Goal: Transaction & Acquisition: Purchase product/service

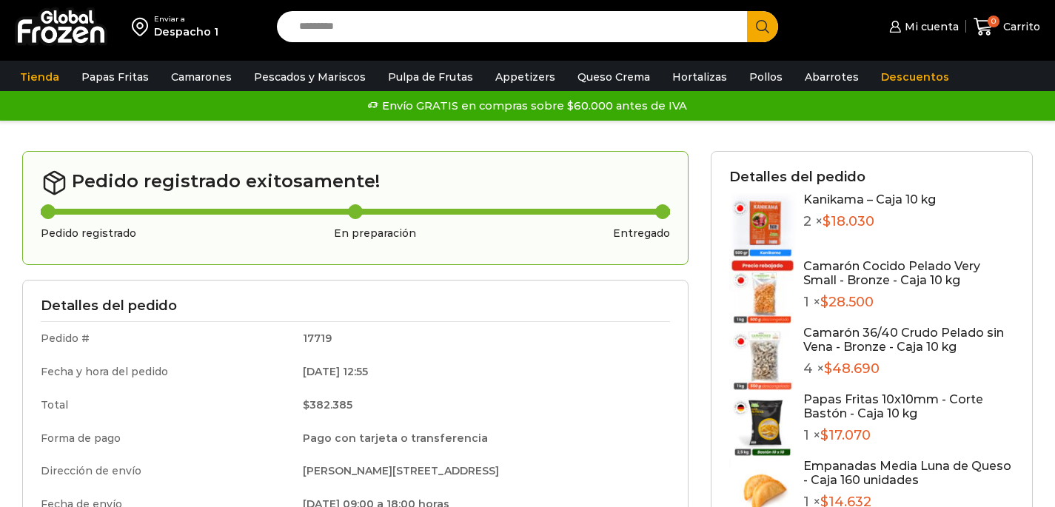
click at [346, 22] on input "Search input" at bounding box center [516, 26] width 449 height 31
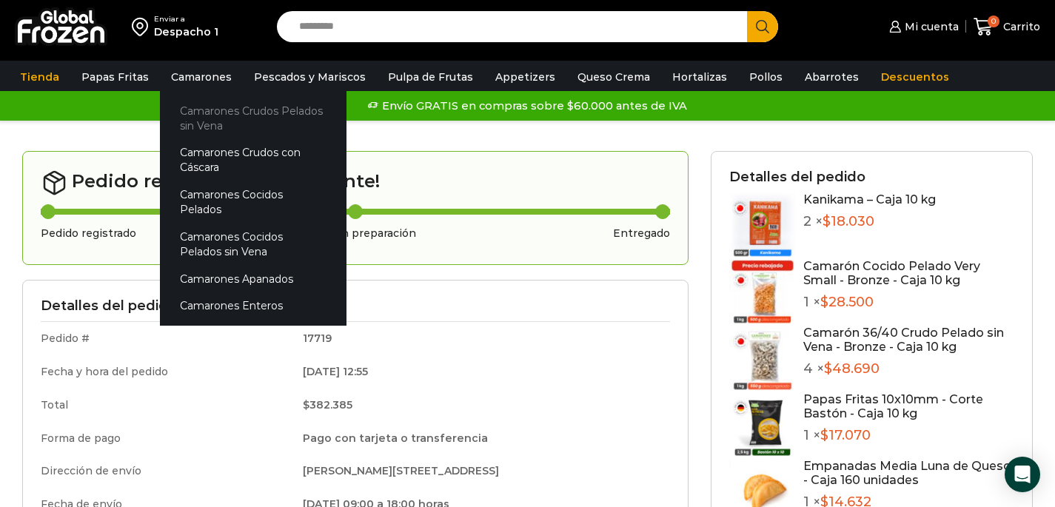
click at [212, 117] on link "Camarones Crudos Pelados sin Vena" at bounding box center [253, 118] width 187 height 42
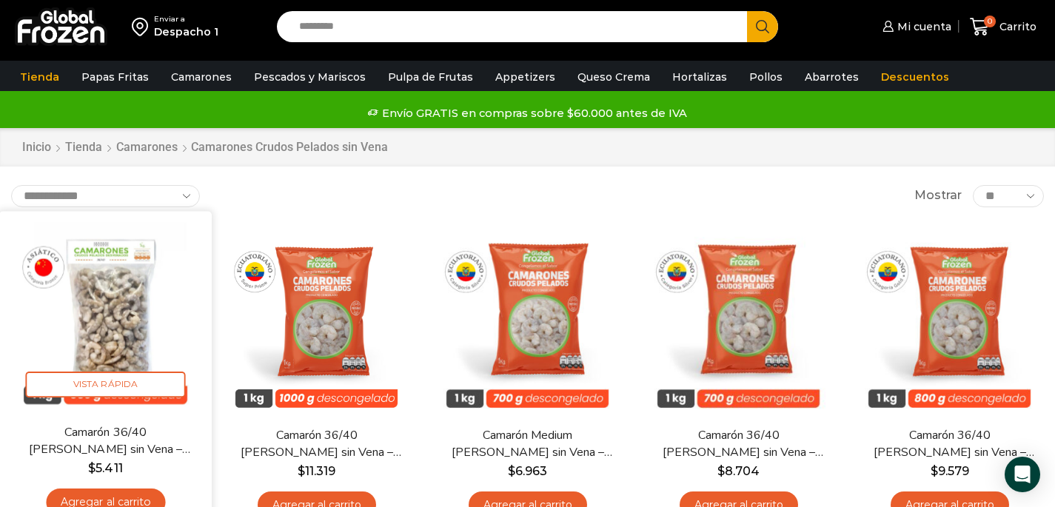
scroll to position [13, 0]
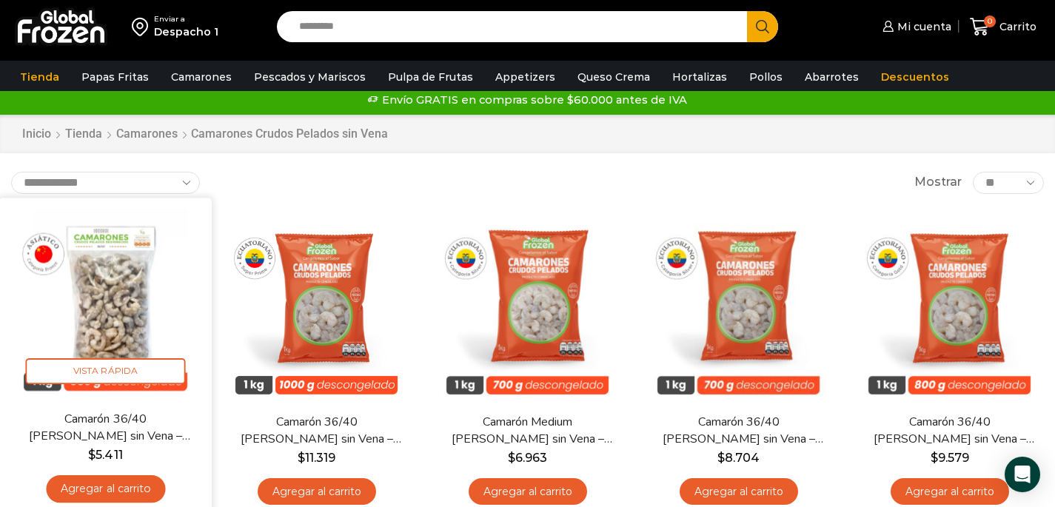
click at [116, 485] on link "Agregar al carrito" at bounding box center [105, 489] width 119 height 27
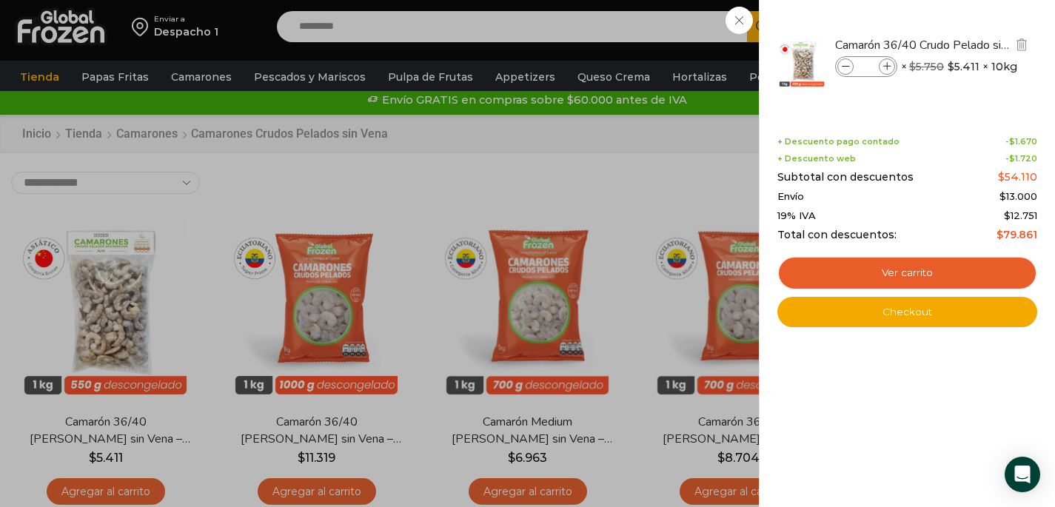
click at [892, 67] on span at bounding box center [887, 67] width 16 height 16
type input "*"
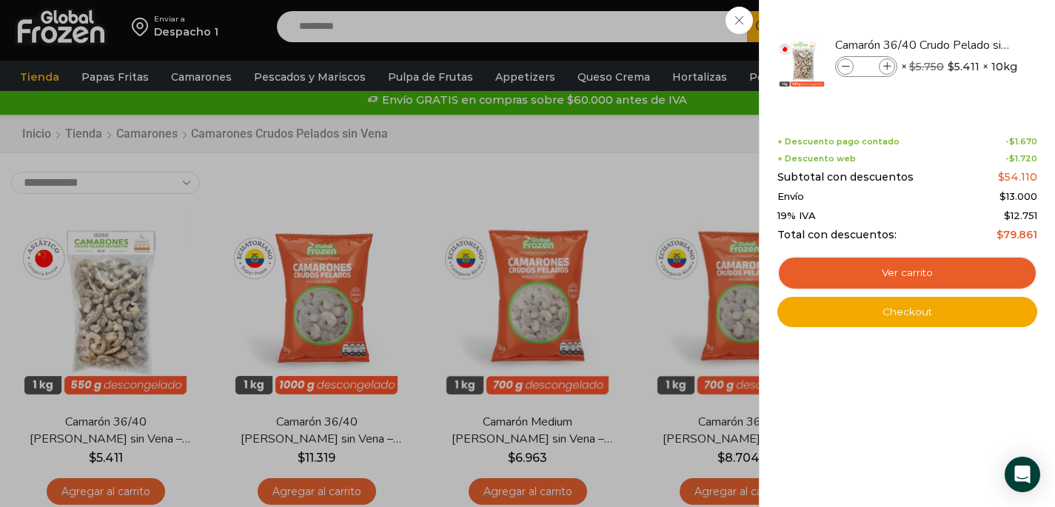
click at [967, 44] on div "1 Carrito 1 1 Shopping Cart *" at bounding box center [1004, 27] width 74 height 35
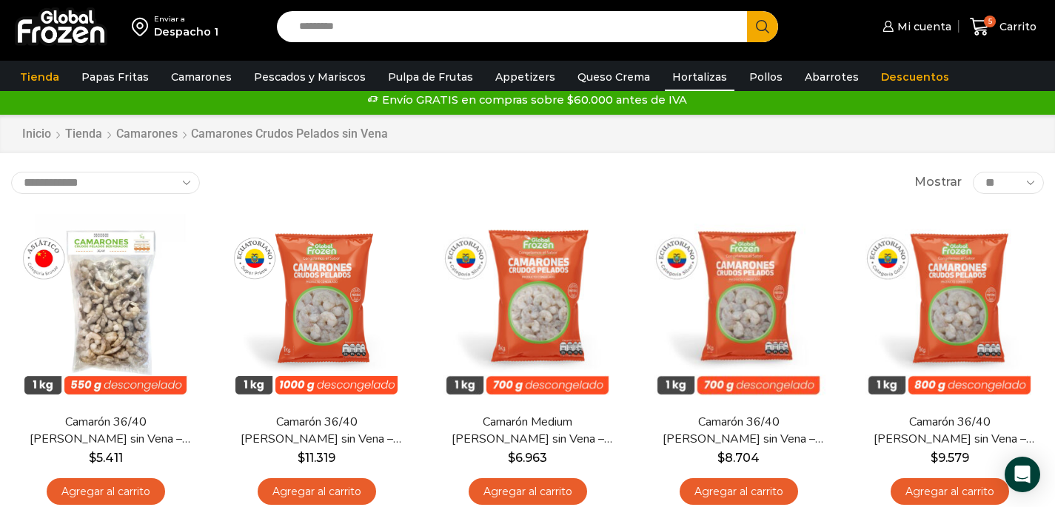
click at [665, 72] on link "Hortalizas" at bounding box center [700, 77] width 70 height 28
click at [528, 78] on link "Appetizers" at bounding box center [525, 77] width 75 height 28
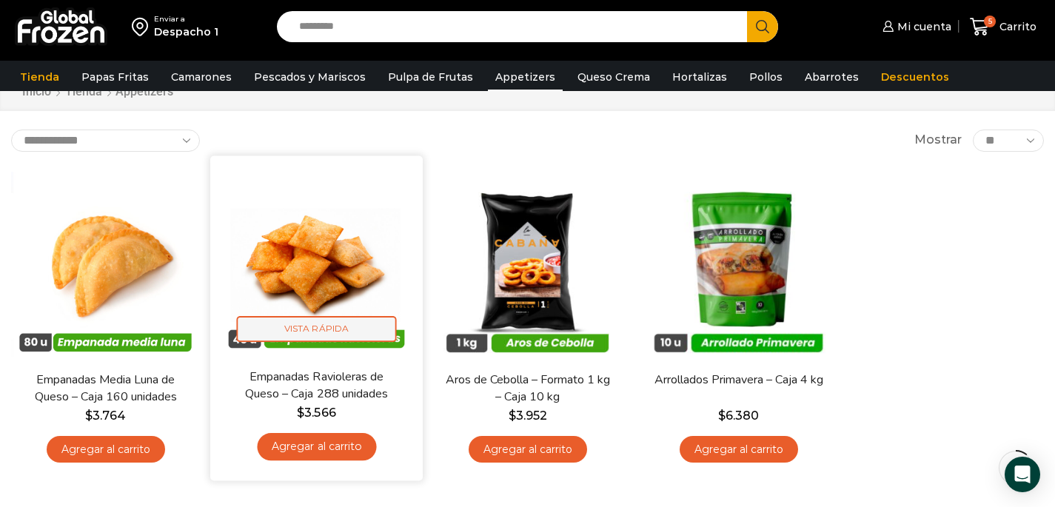
scroll to position [90, 0]
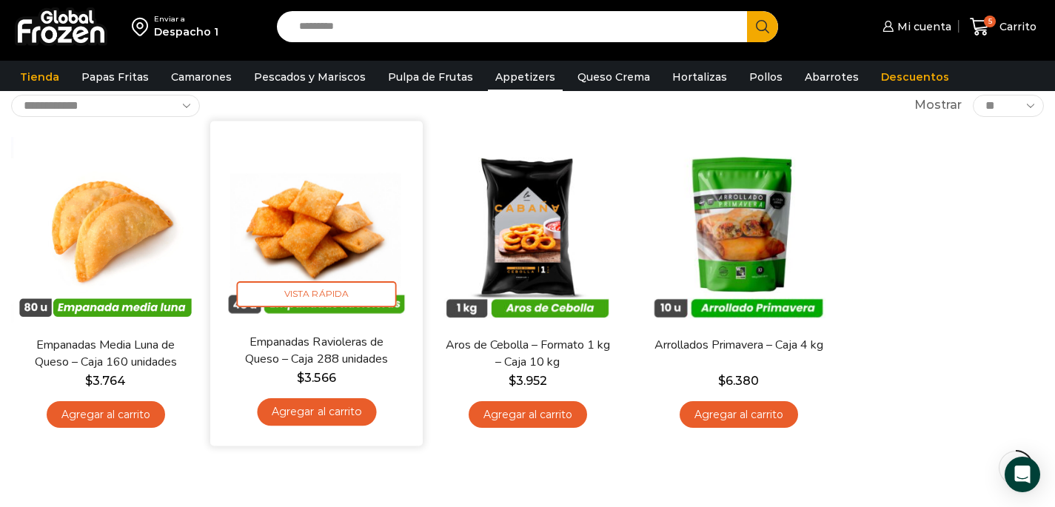
click at [306, 408] on link "Agregar al carrito" at bounding box center [316, 411] width 119 height 27
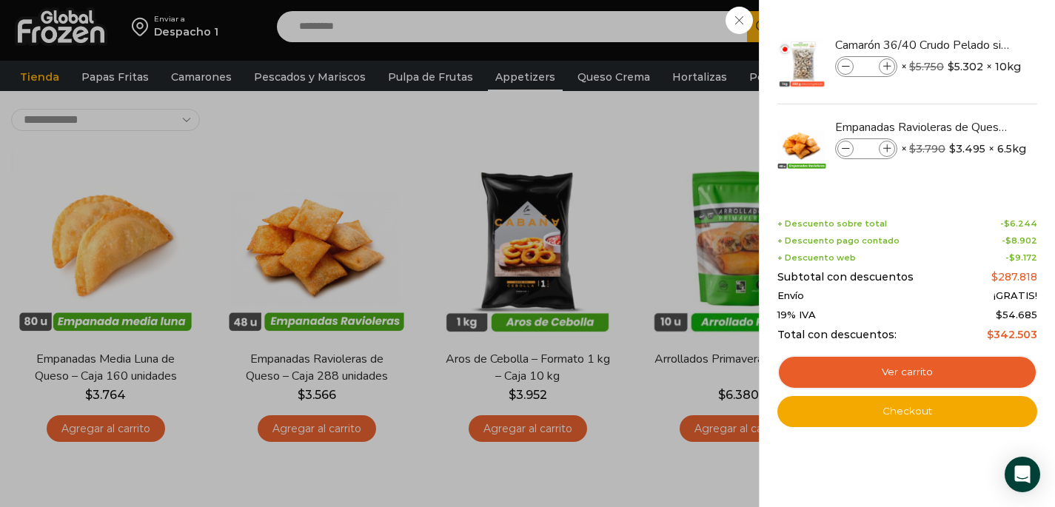
scroll to position [70, 0]
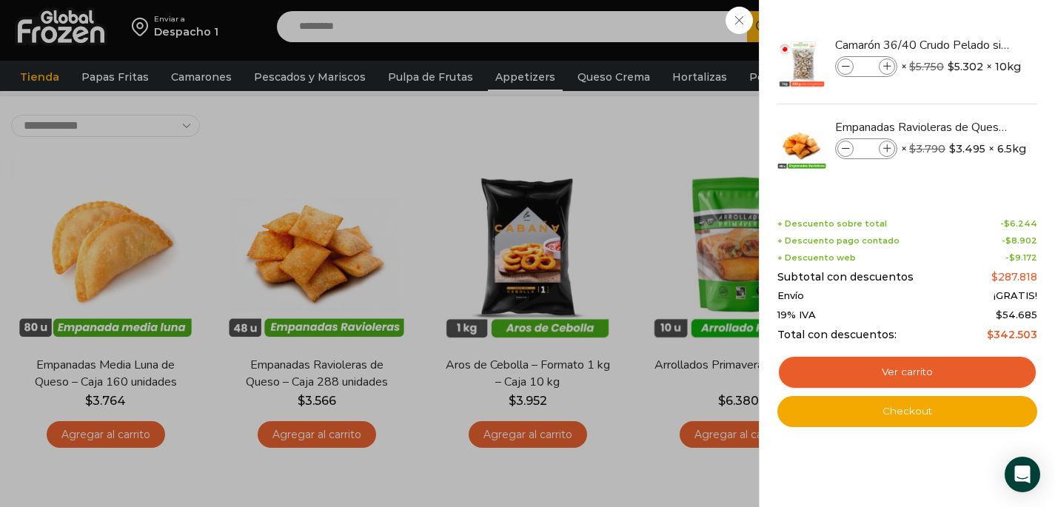
click at [967, 44] on div "6 Carrito 6 6 Shopping Cart *" at bounding box center [1004, 27] width 74 height 35
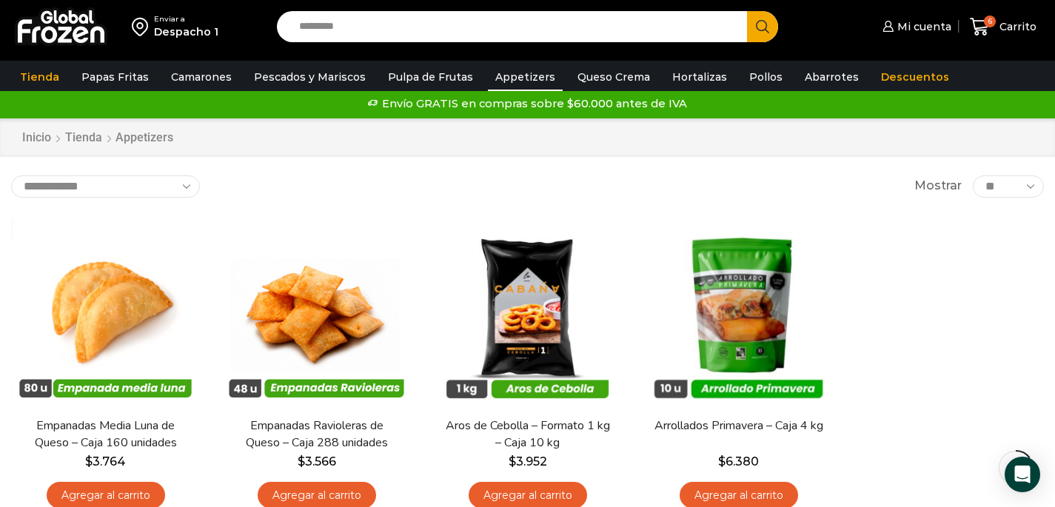
scroll to position [0, 0]
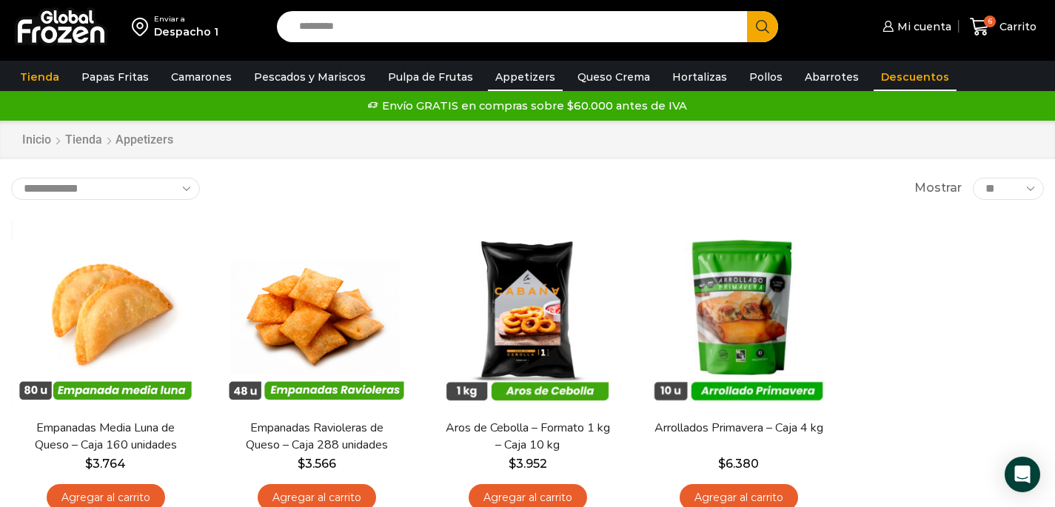
click at [874, 79] on link "Descuentos" at bounding box center [915, 77] width 83 height 28
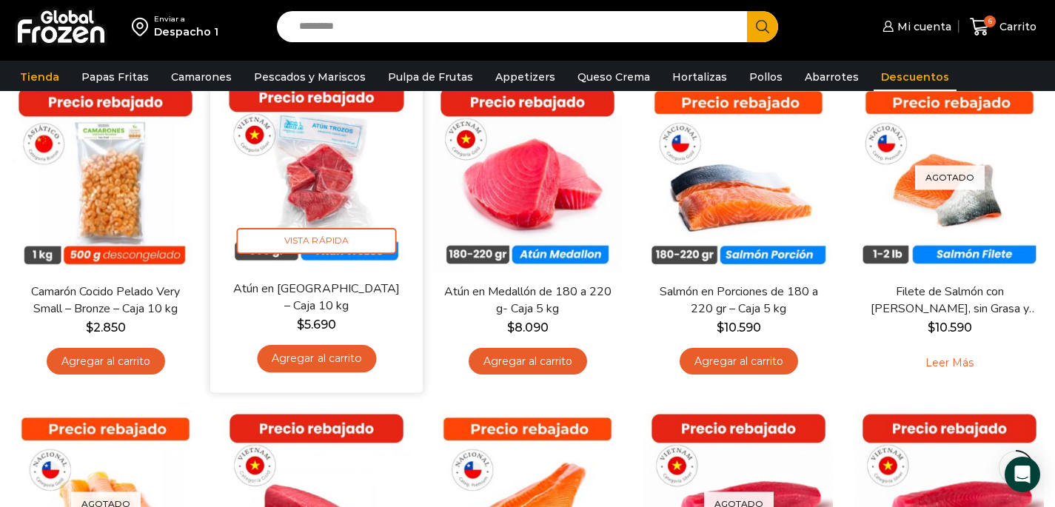
scroll to position [149, 0]
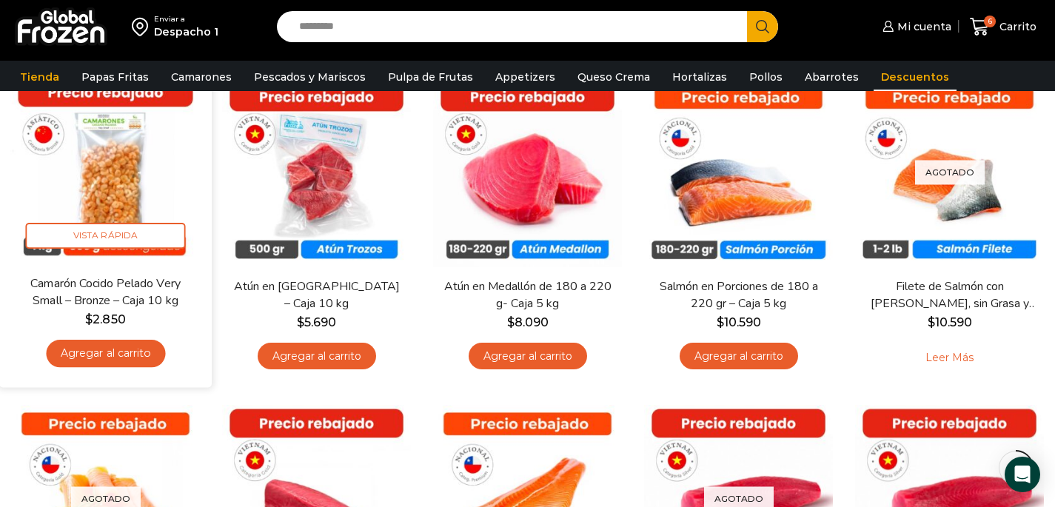
click at [141, 356] on link "Agregar al carrito" at bounding box center [105, 353] width 119 height 27
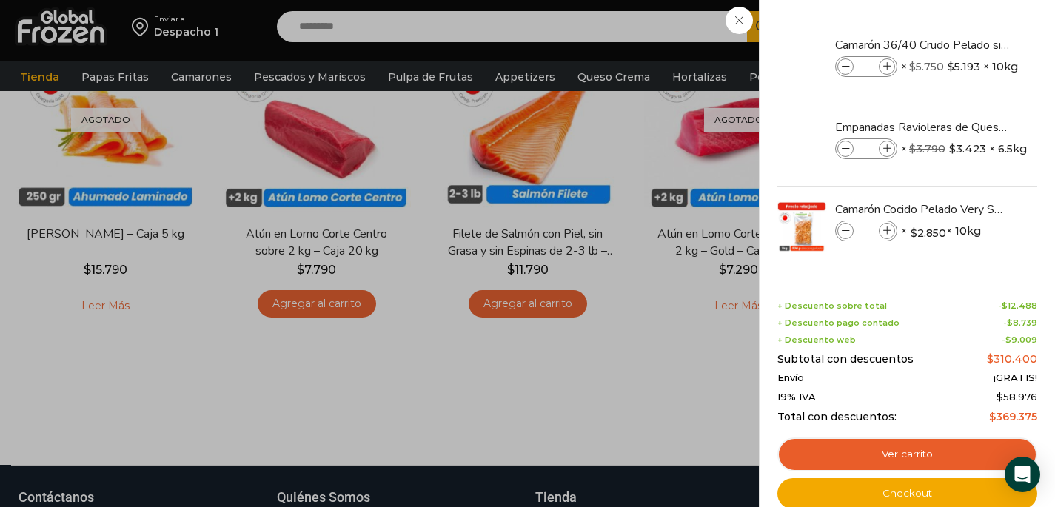
scroll to position [531, 0]
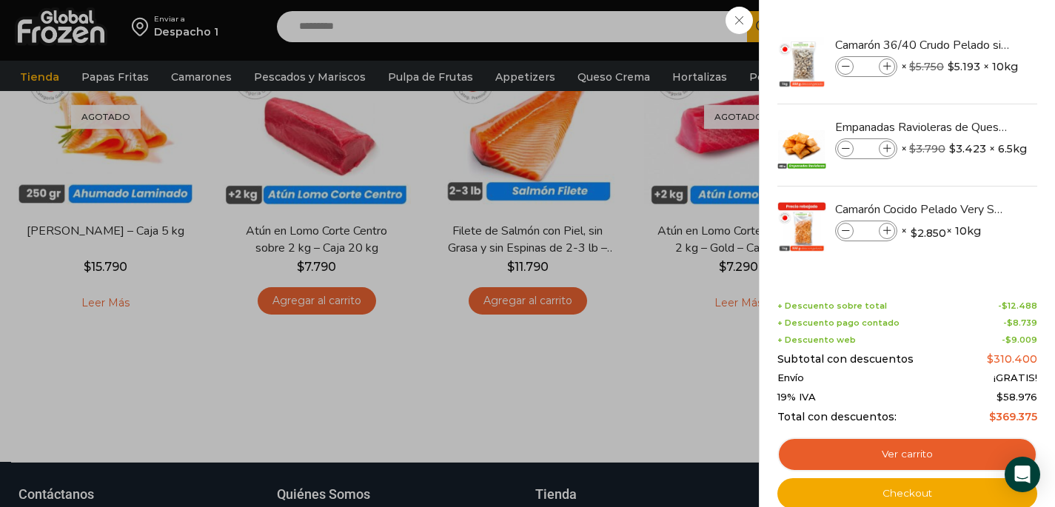
click at [967, 44] on div "7 Carrito 7 7 Shopping Cart *" at bounding box center [1004, 27] width 74 height 35
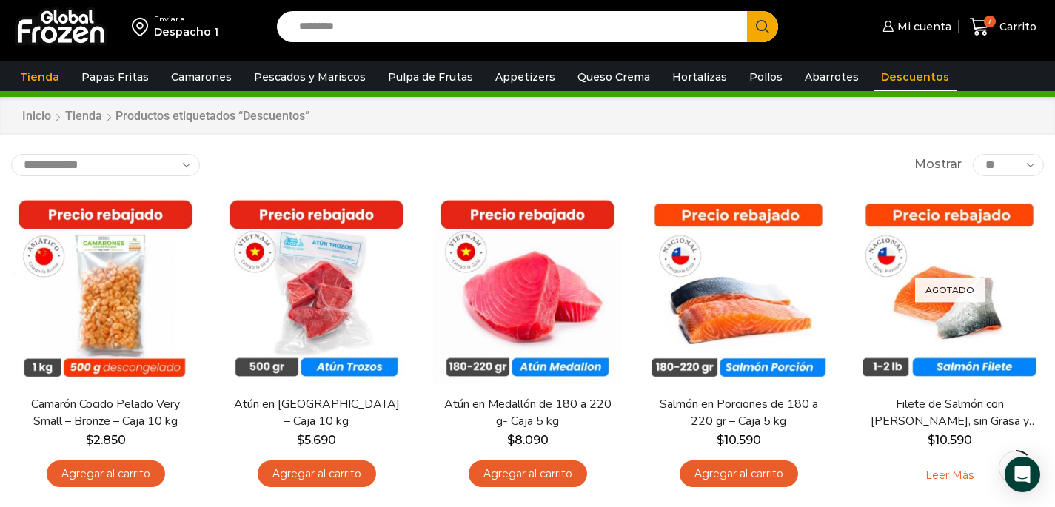
scroll to position [0, 0]
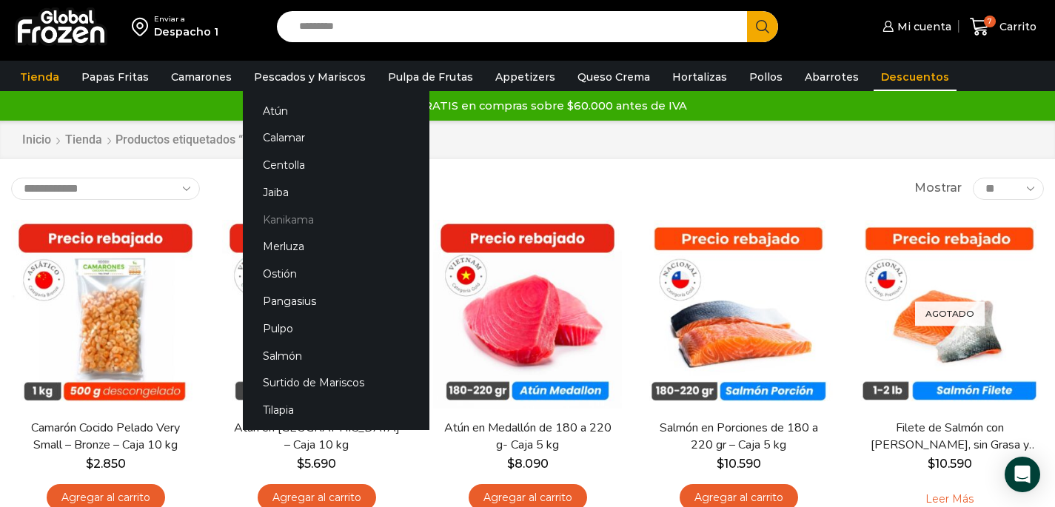
click at [301, 221] on link "Kanikama" at bounding box center [336, 219] width 187 height 27
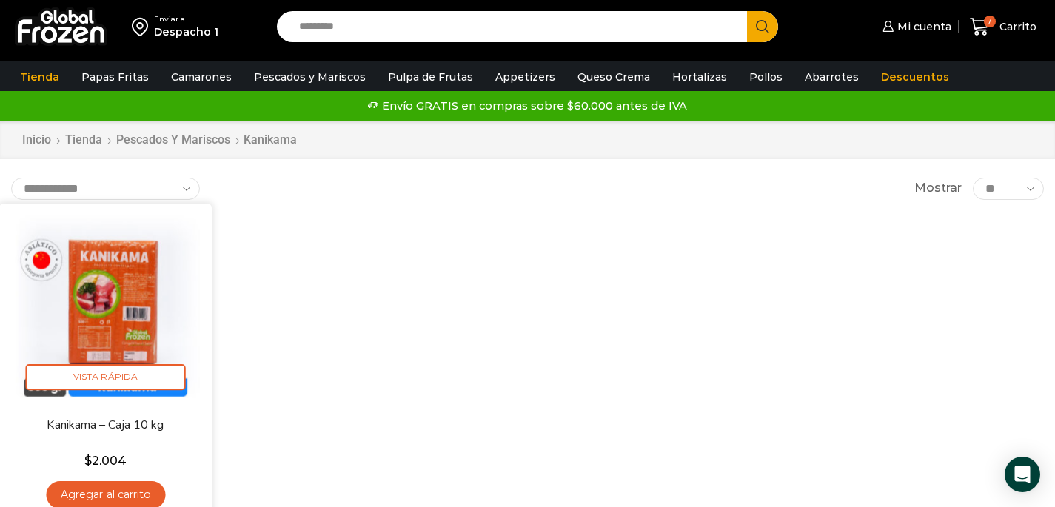
click at [147, 490] on link "Agregar al carrito" at bounding box center [105, 494] width 119 height 27
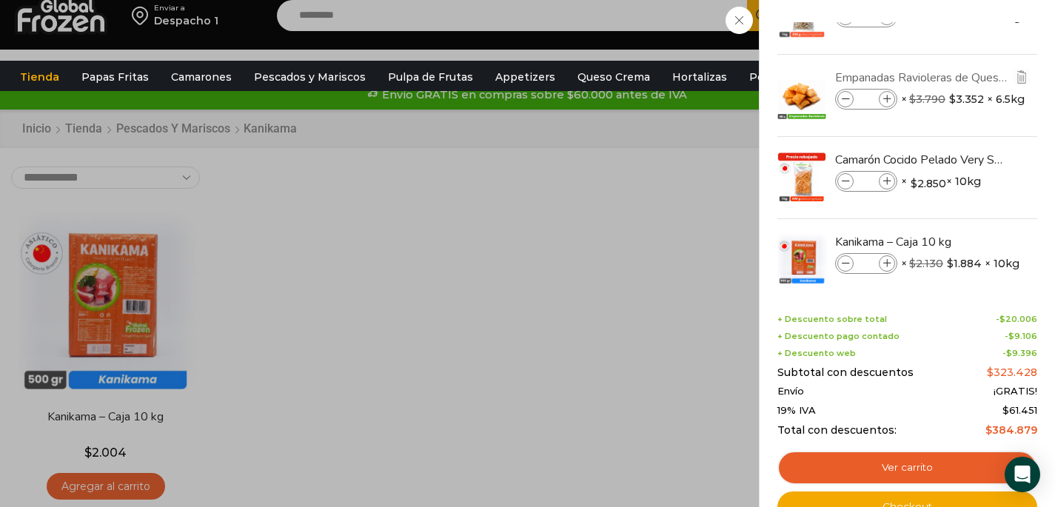
scroll to position [69, 0]
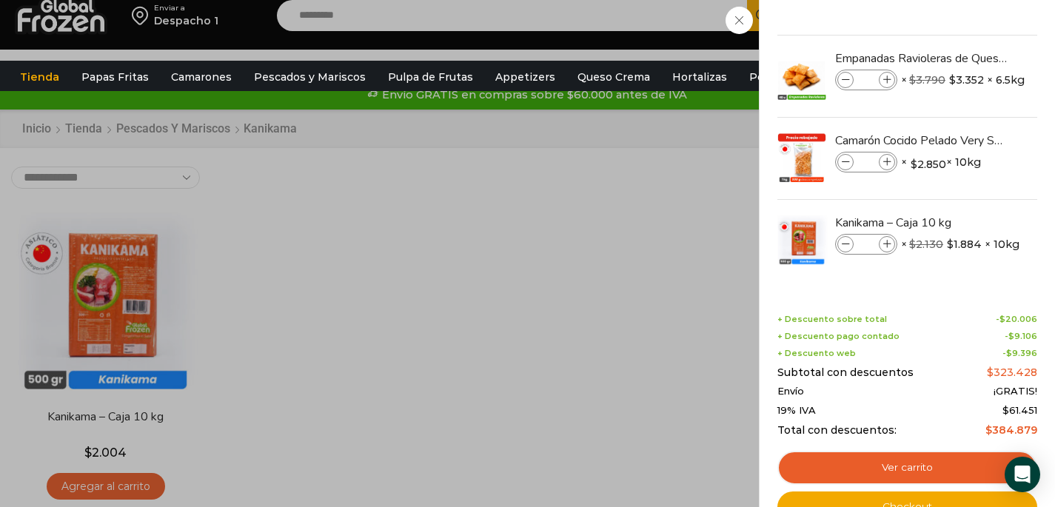
click at [967, 33] on div "8 Carrito 8 8 Shopping Cart *" at bounding box center [1004, 16] width 74 height 35
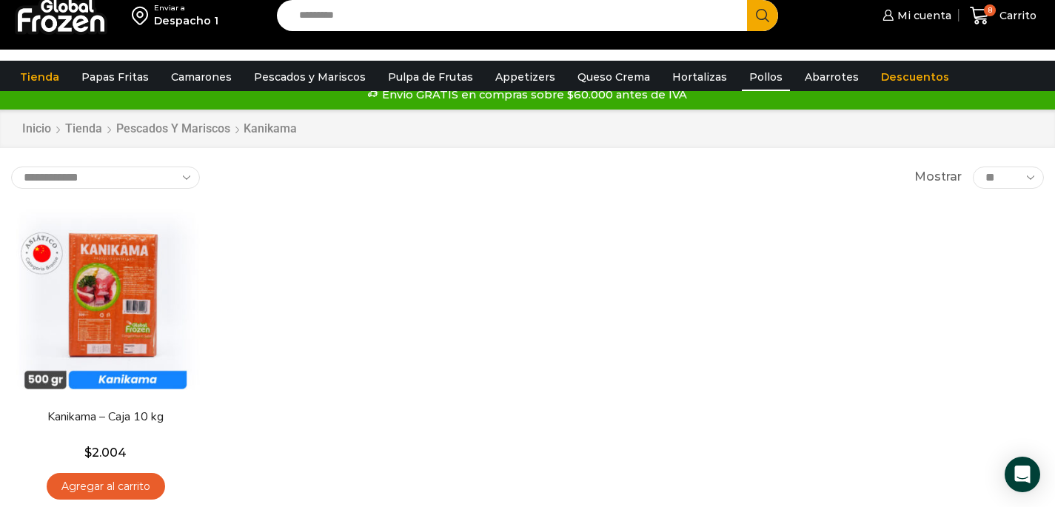
click at [755, 82] on link "Pollos" at bounding box center [766, 77] width 48 height 28
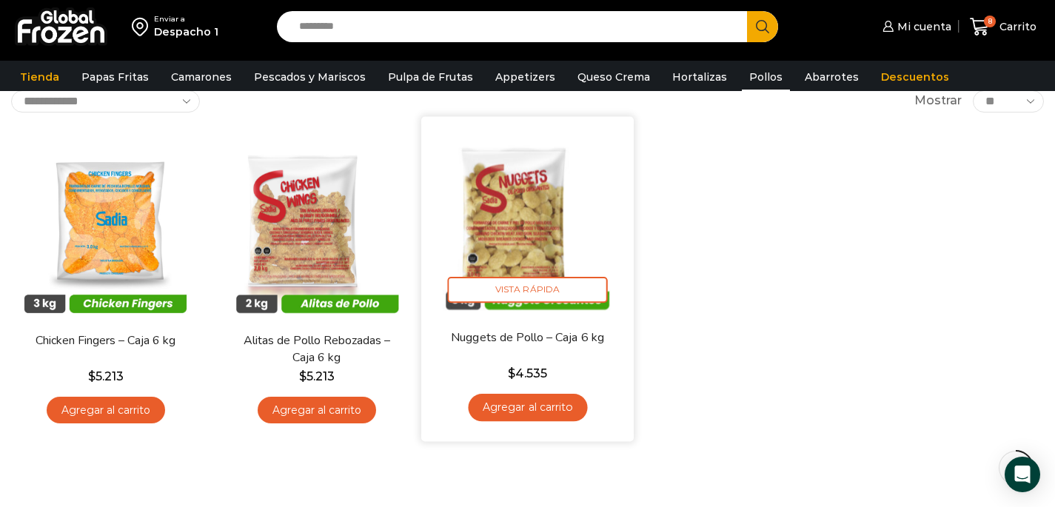
scroll to position [96, 0]
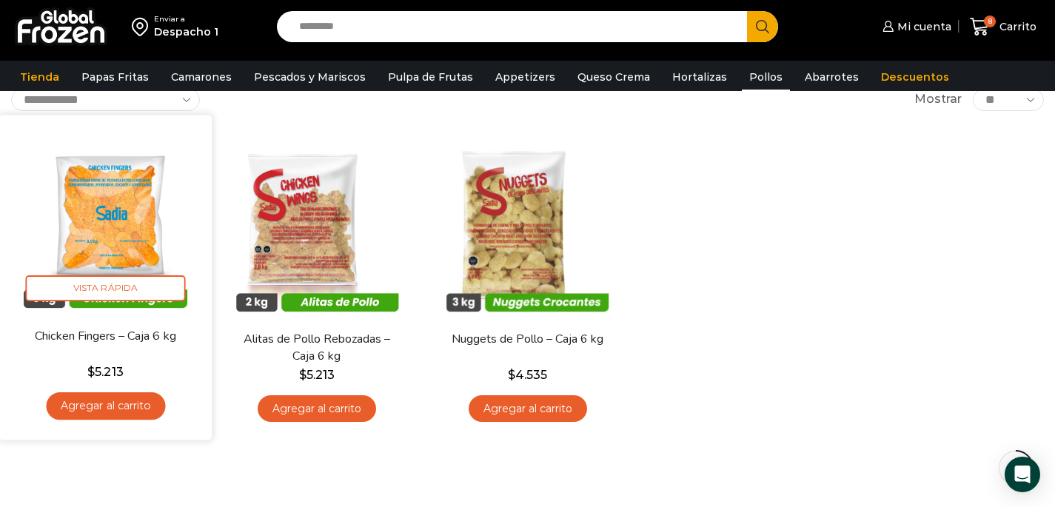
click at [136, 238] on img at bounding box center [105, 221] width 190 height 190
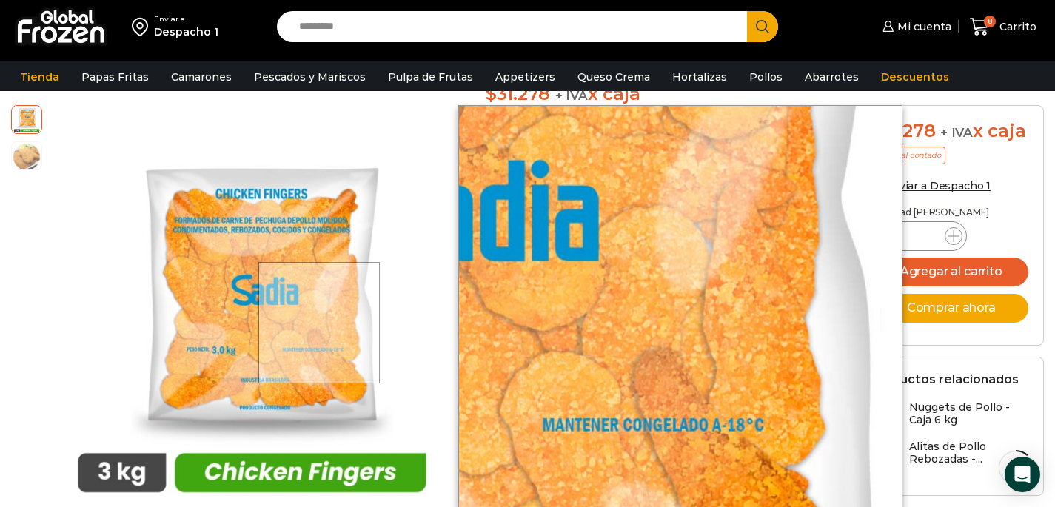
scroll to position [249, 0]
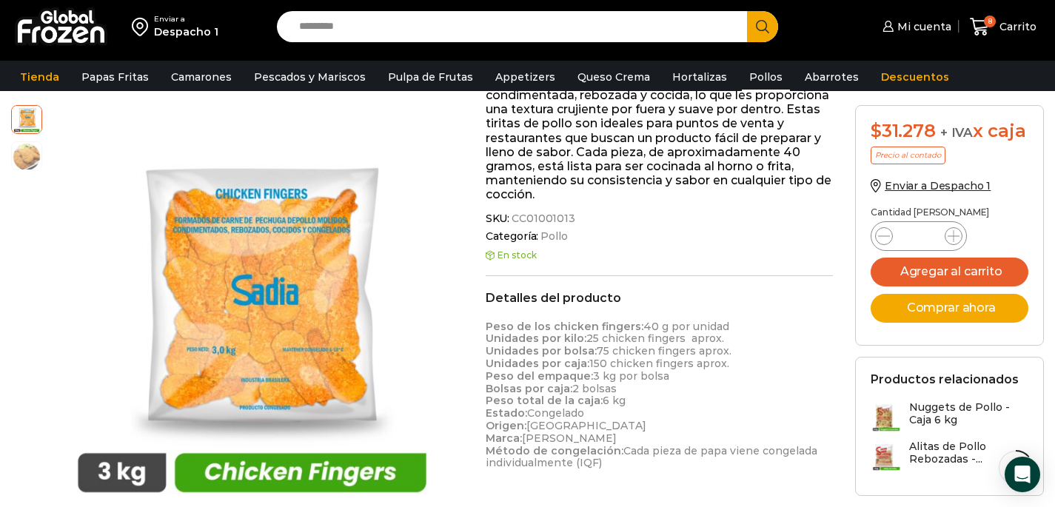
click at [746, 76] on link "Pollos" at bounding box center [766, 77] width 48 height 28
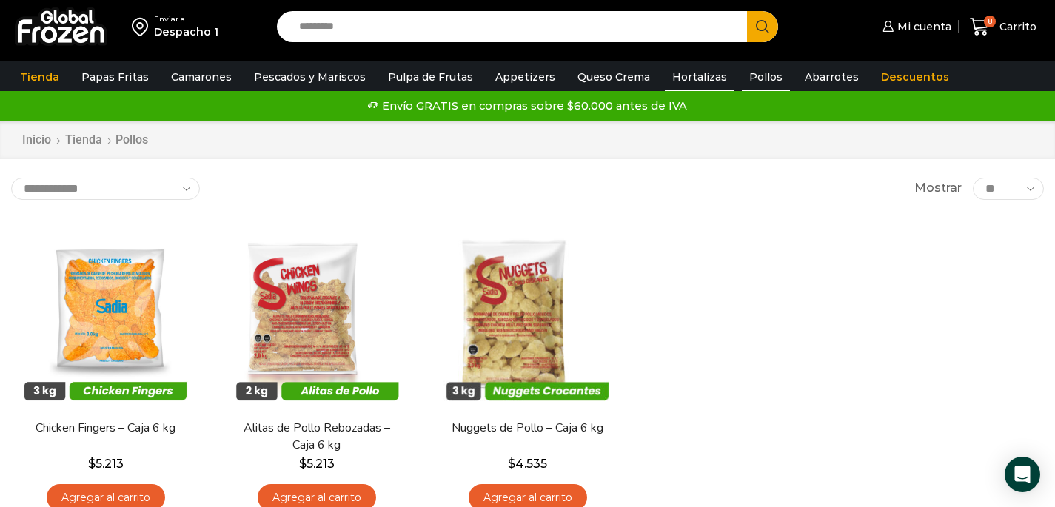
click at [665, 77] on link "Hortalizas" at bounding box center [700, 77] width 70 height 28
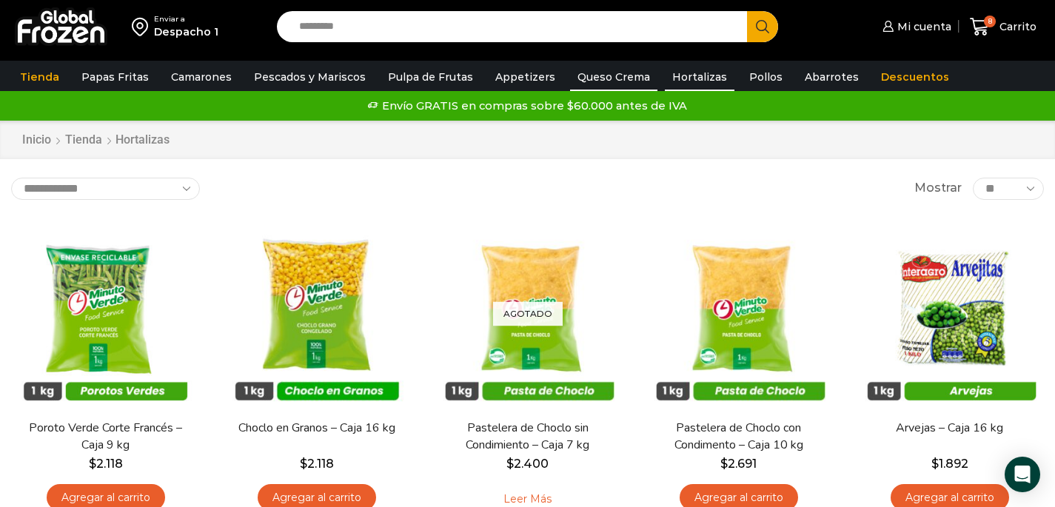
click at [589, 73] on link "Queso Crema" at bounding box center [613, 77] width 87 height 28
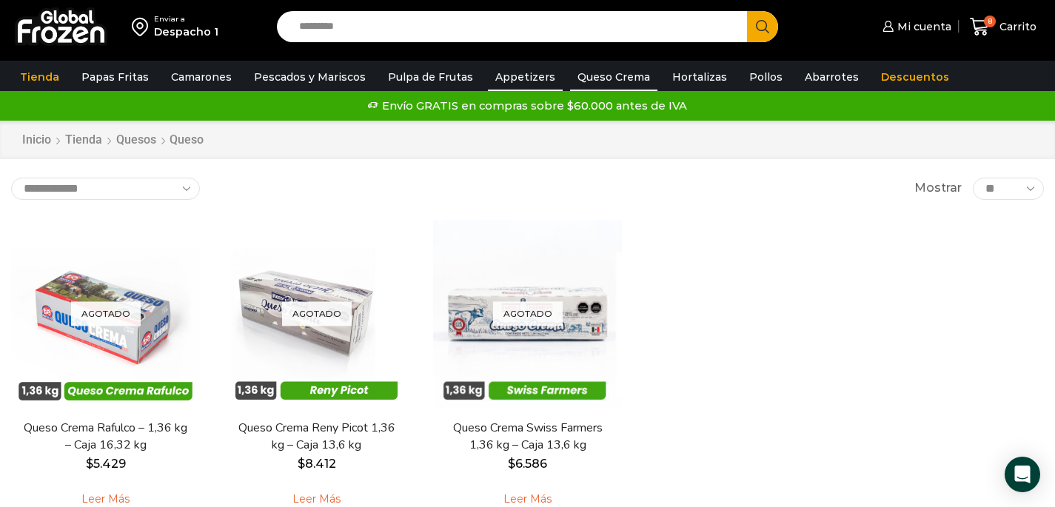
click at [511, 74] on link "Appetizers" at bounding box center [525, 77] width 75 height 28
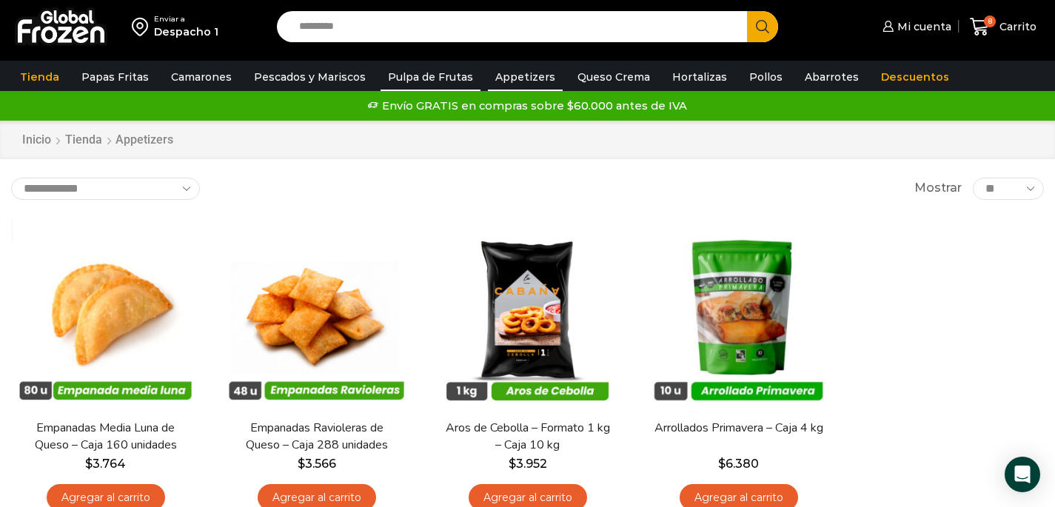
click at [414, 73] on link "Pulpa de Frutas" at bounding box center [431, 77] width 100 height 28
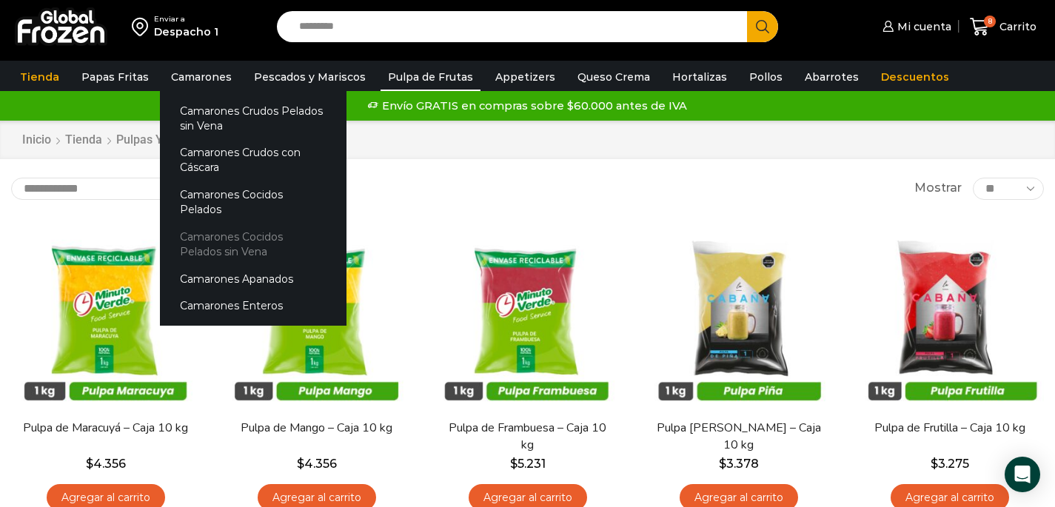
click at [208, 232] on link "Camarones Cocidos Pelados sin Vena" at bounding box center [253, 245] width 187 height 42
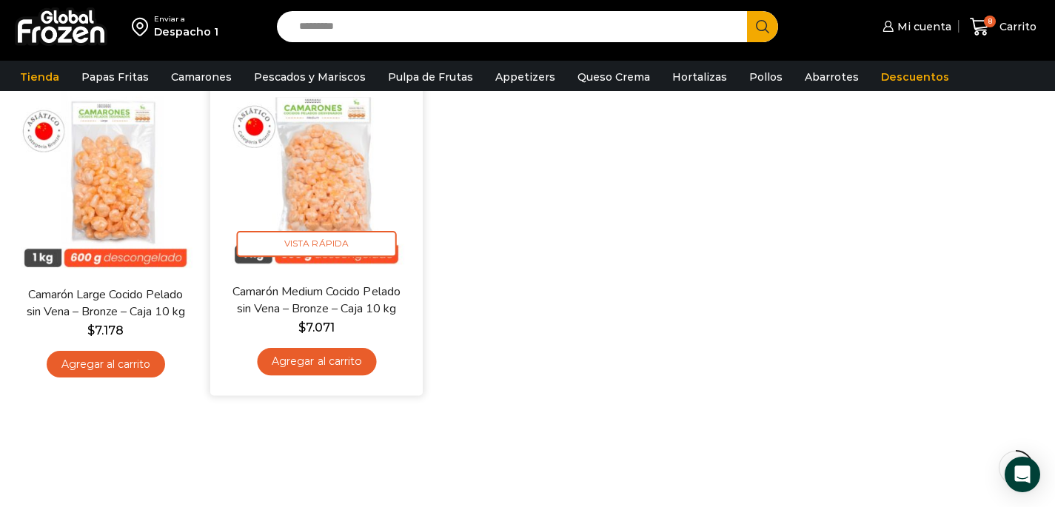
scroll to position [143, 0]
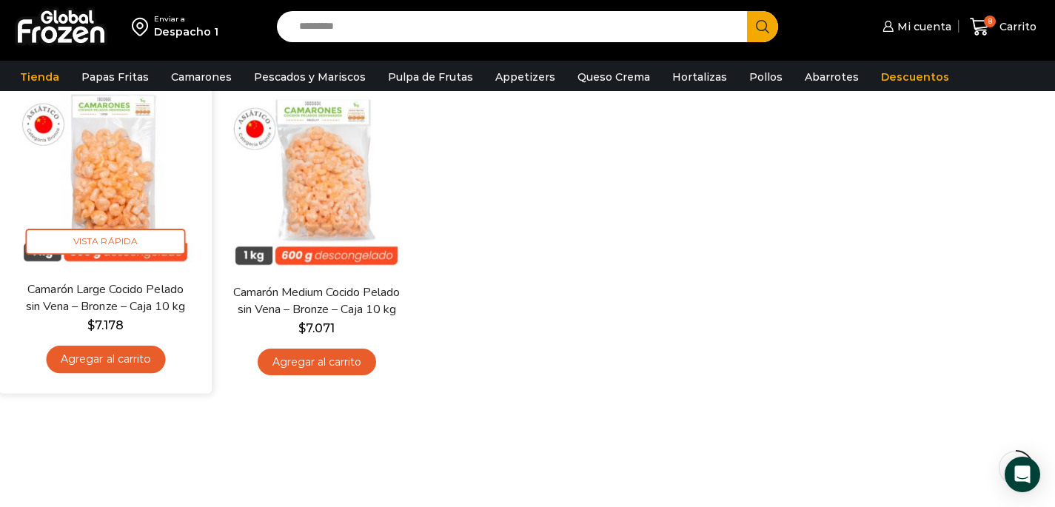
click at [149, 368] on link "Agregar al carrito" at bounding box center [105, 359] width 119 height 27
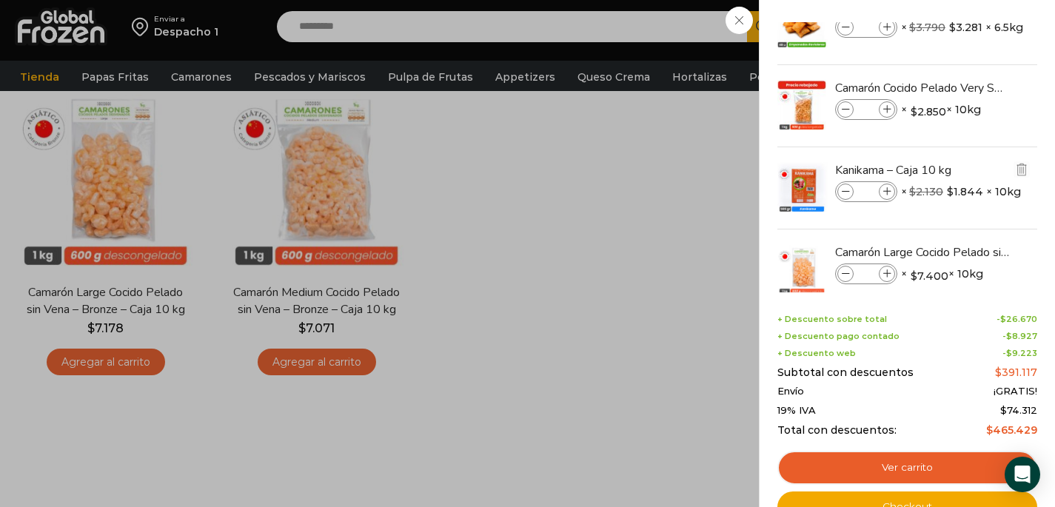
scroll to position [151, 0]
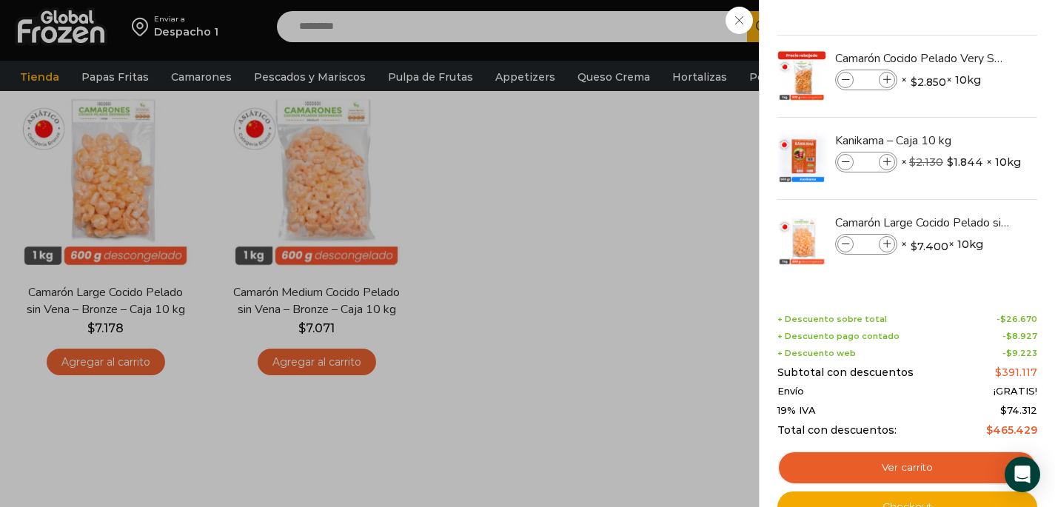
click at [967, 44] on div "9 [GEOGRAPHIC_DATA] 9 9 Shopping Cart *" at bounding box center [1004, 27] width 74 height 35
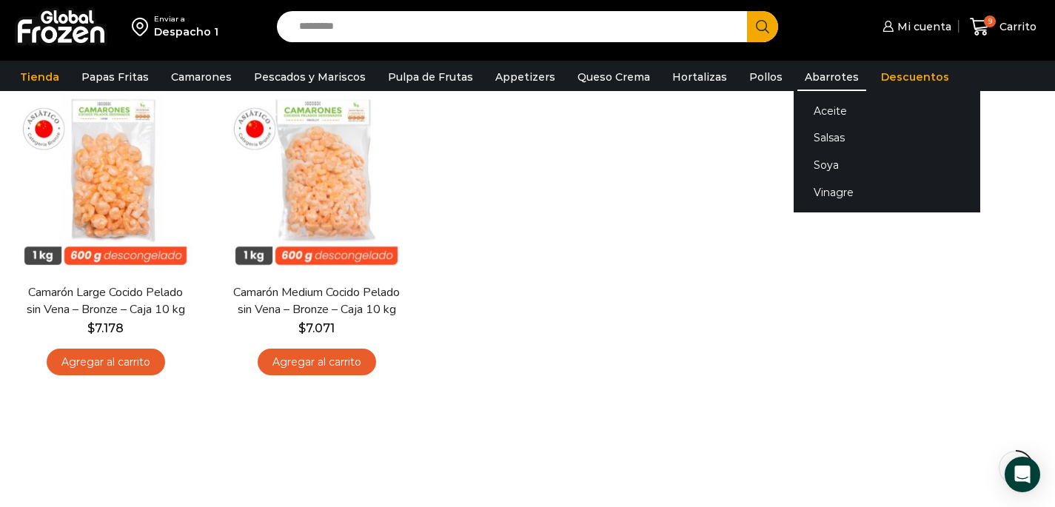
click at [819, 73] on link "Abarrotes" at bounding box center [832, 77] width 69 height 28
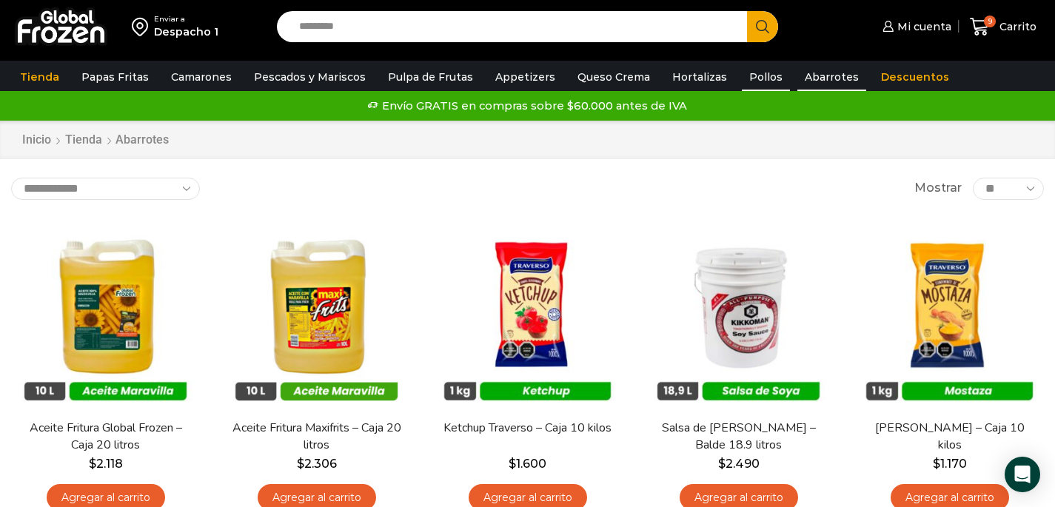
click at [742, 90] on link "Pollos" at bounding box center [766, 77] width 48 height 28
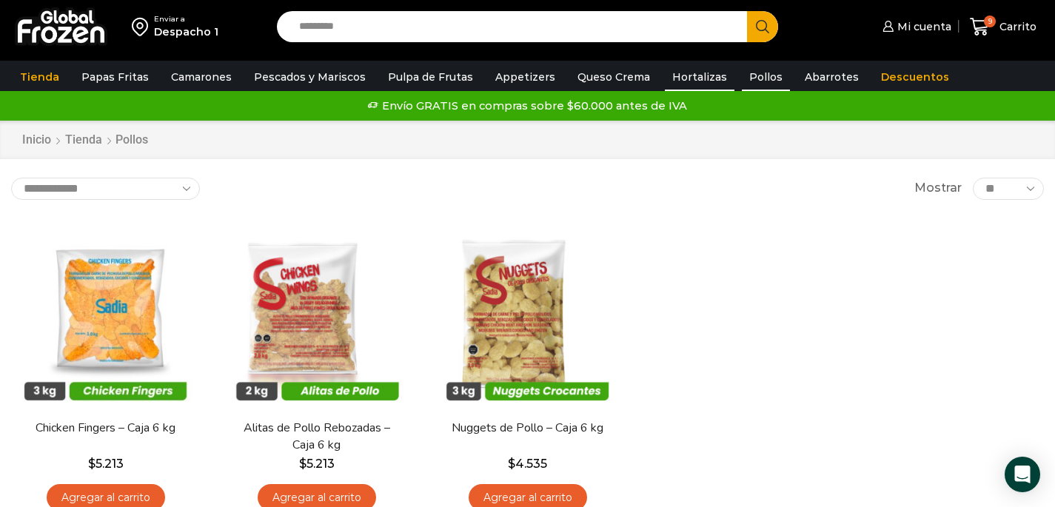
click at [673, 78] on link "Hortalizas" at bounding box center [700, 77] width 70 height 28
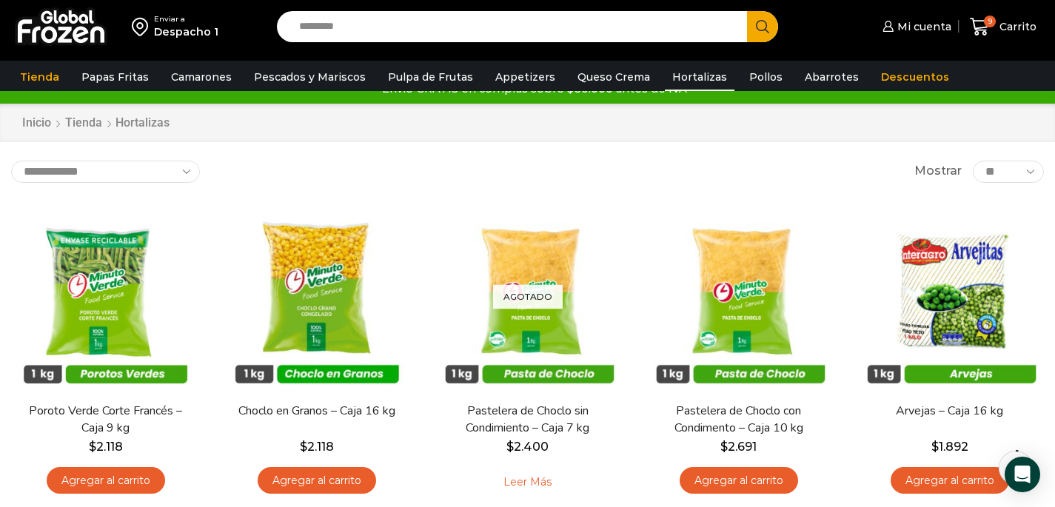
scroll to position [24, 0]
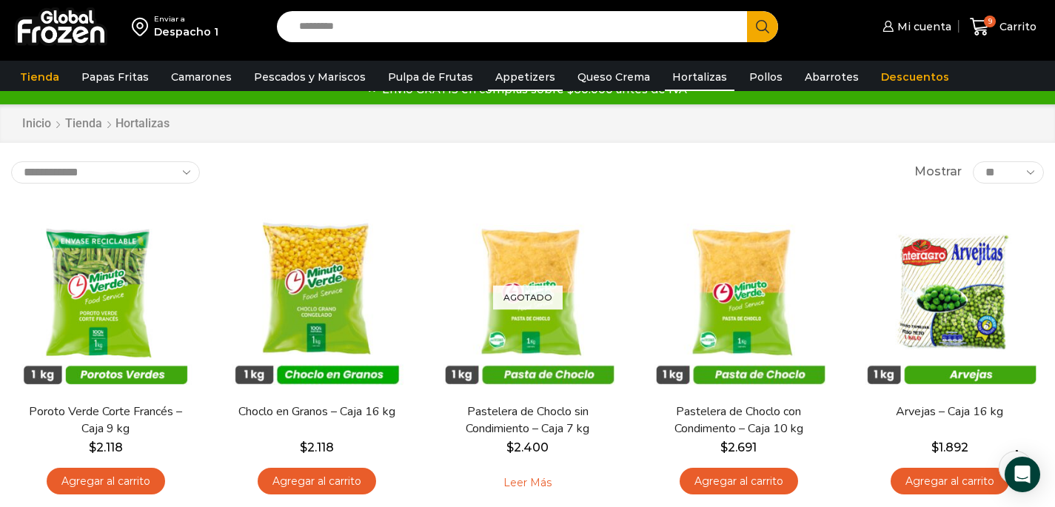
click at [518, 79] on link "Appetizers" at bounding box center [525, 77] width 75 height 28
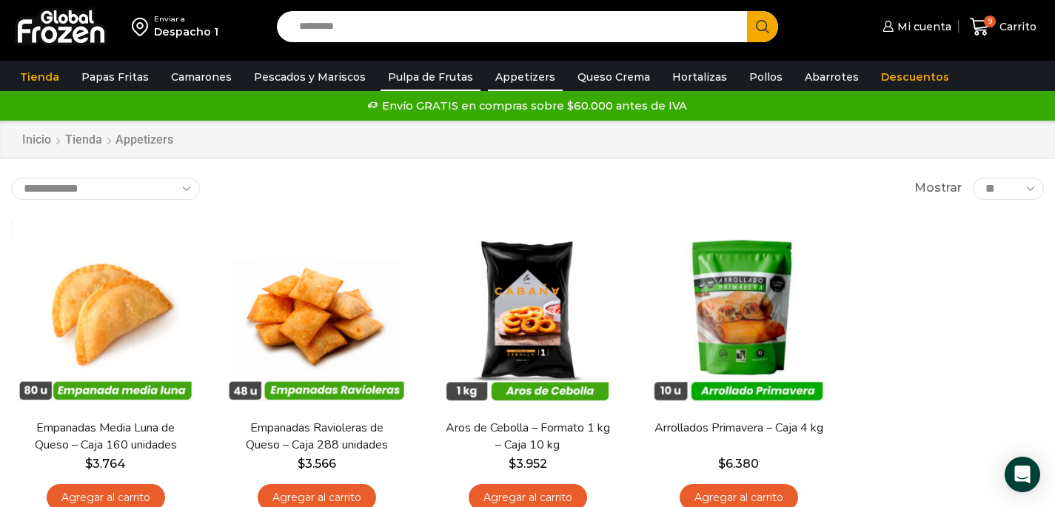
click at [442, 81] on link "Pulpa de Frutas" at bounding box center [431, 77] width 100 height 28
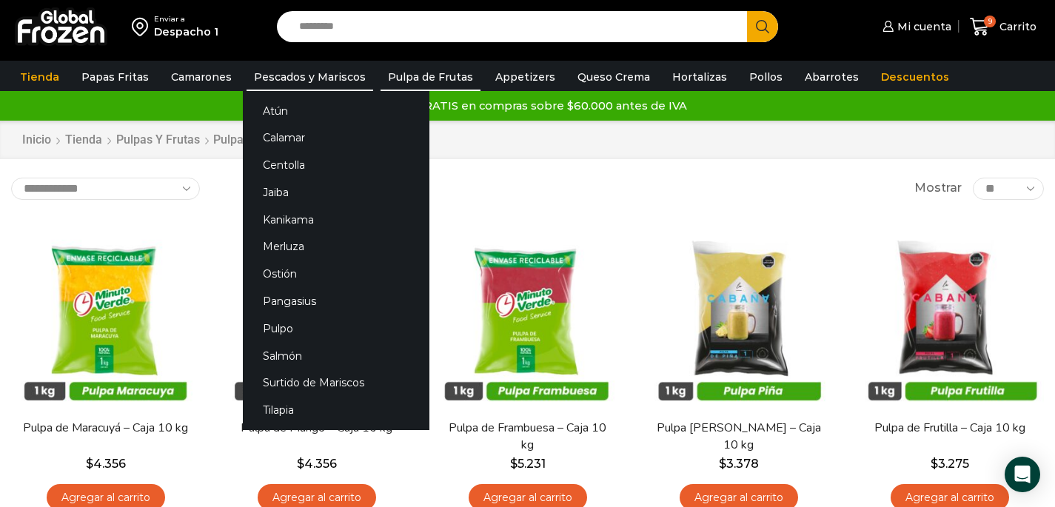
click at [318, 76] on link "Pescados y Mariscos" at bounding box center [310, 77] width 127 height 28
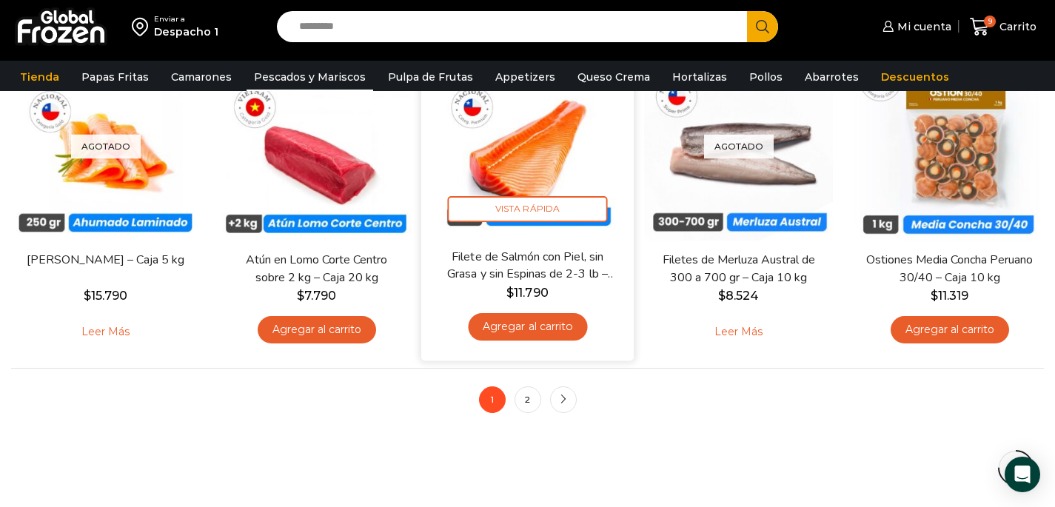
scroll to position [1150, 0]
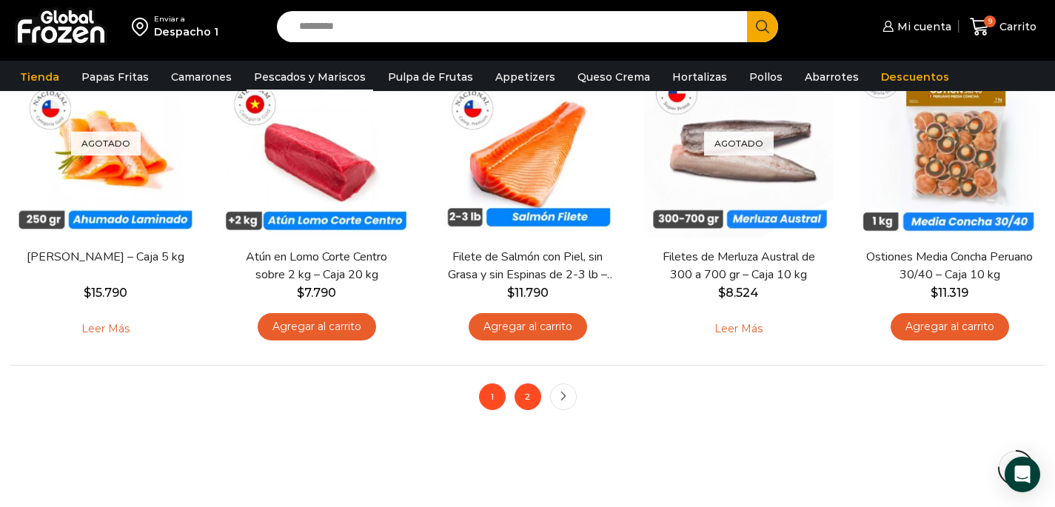
click at [534, 398] on link "2" at bounding box center [528, 397] width 27 height 27
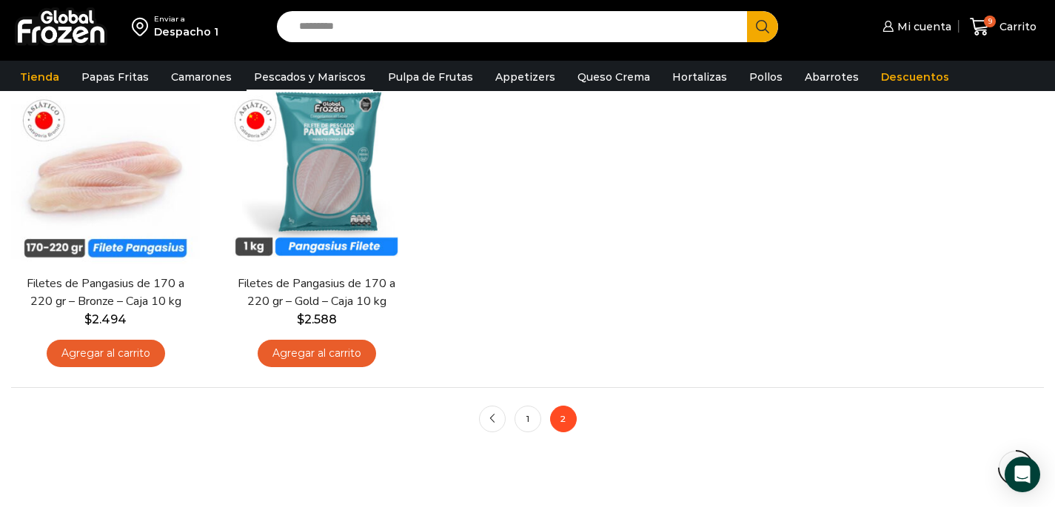
scroll to position [1140, 0]
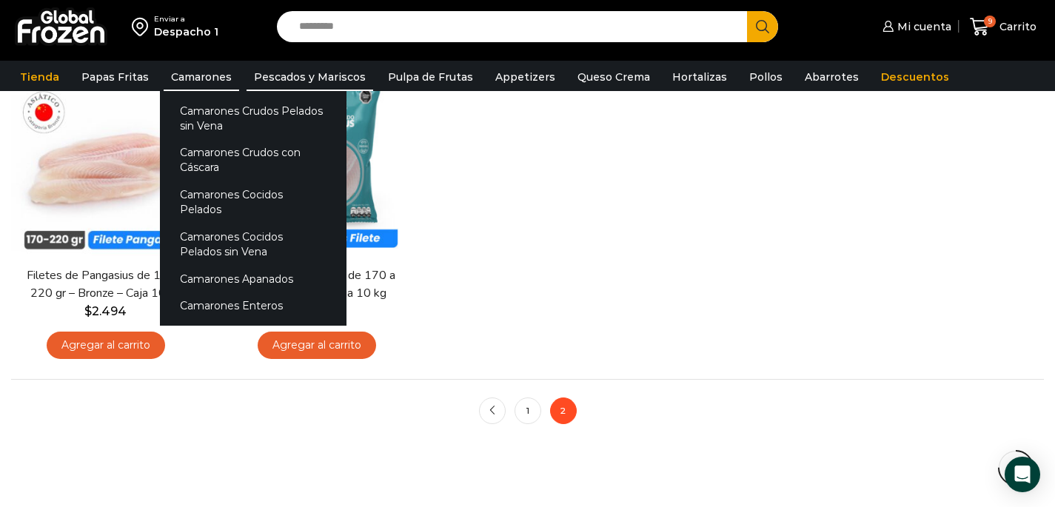
click at [200, 79] on link "Camarones" at bounding box center [202, 77] width 76 height 28
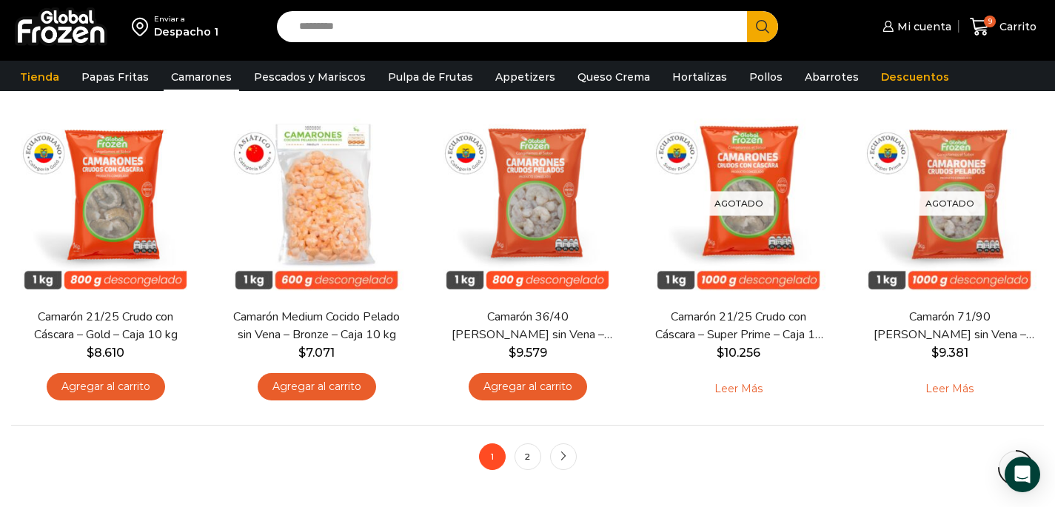
scroll to position [1175, 0]
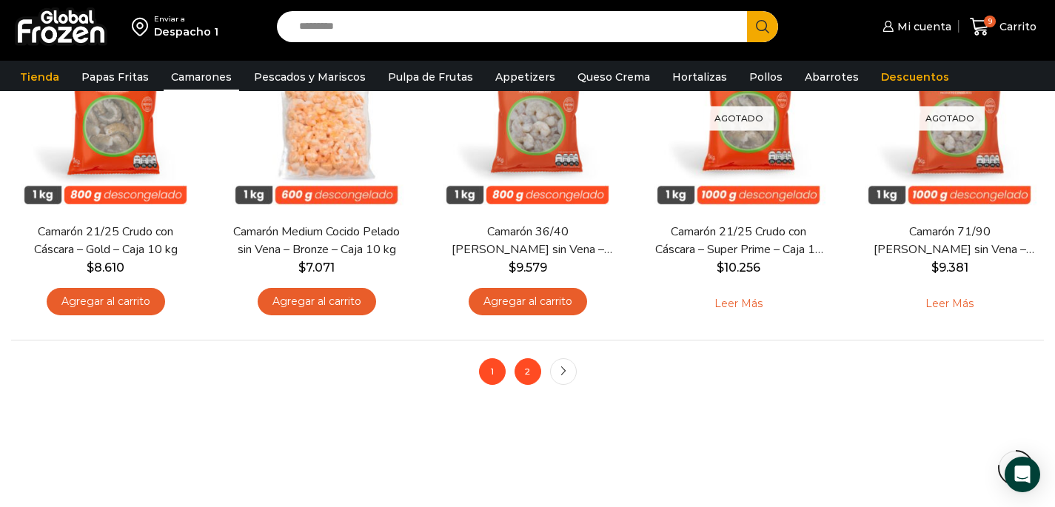
click at [528, 376] on link "2" at bounding box center [528, 371] width 27 height 27
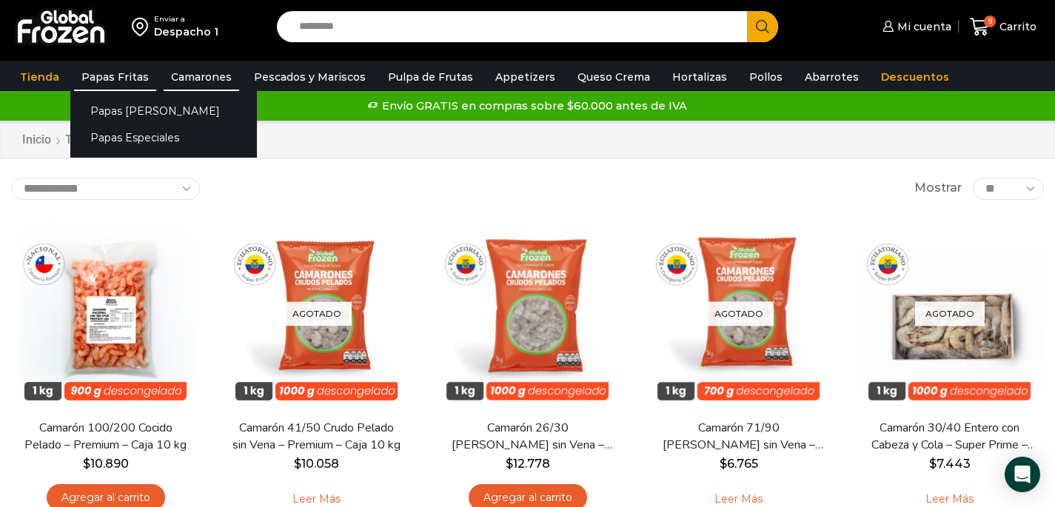
click at [130, 81] on link "Papas Fritas" at bounding box center [115, 77] width 82 height 28
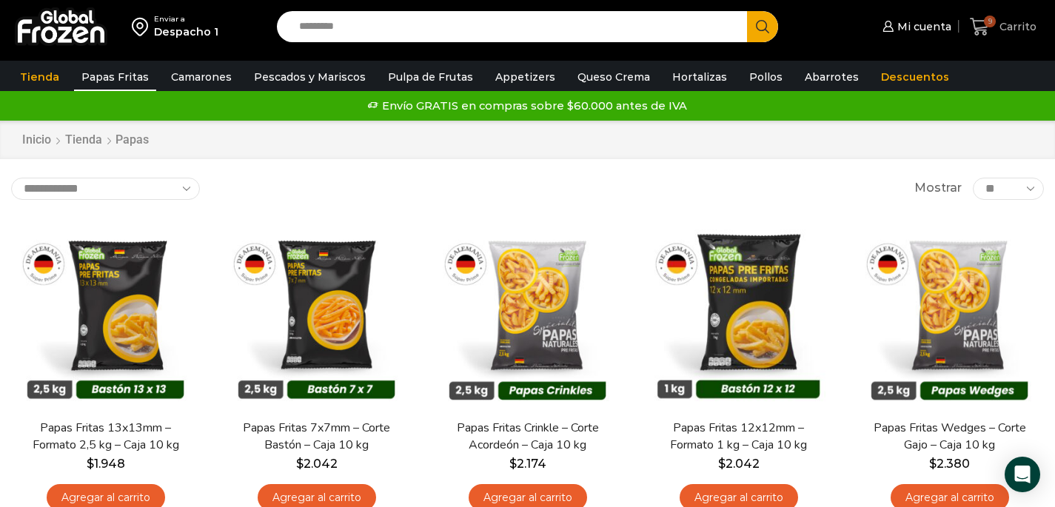
click at [985, 28] on icon at bounding box center [980, 27] width 20 height 20
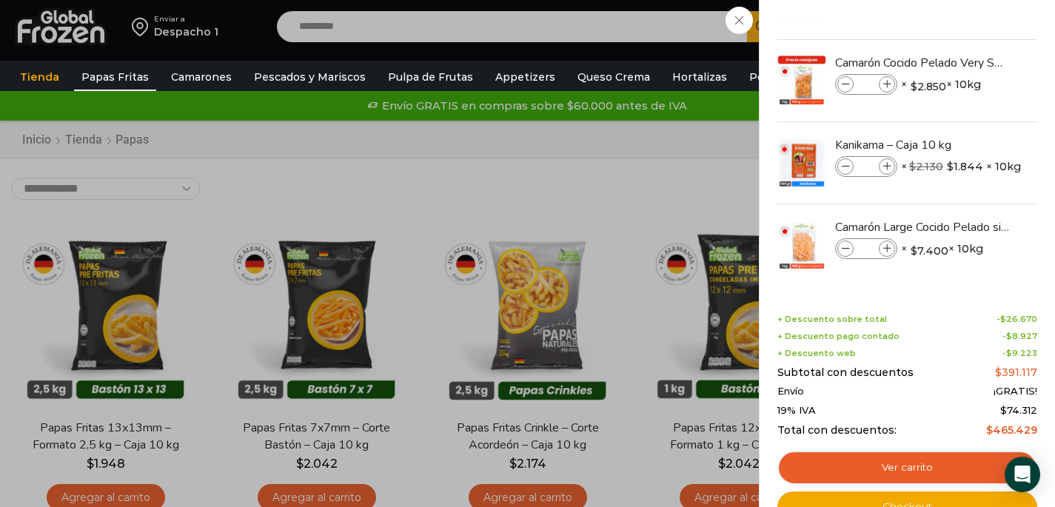
scroll to position [151, 0]
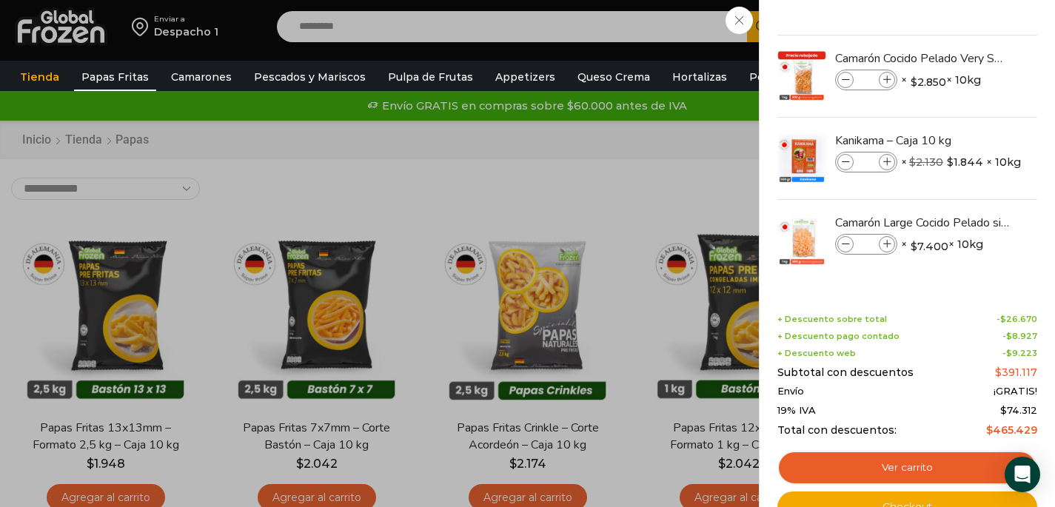
click at [967, 44] on div "9 [GEOGRAPHIC_DATA] 9 9 Shopping Cart * $" at bounding box center [1004, 27] width 74 height 35
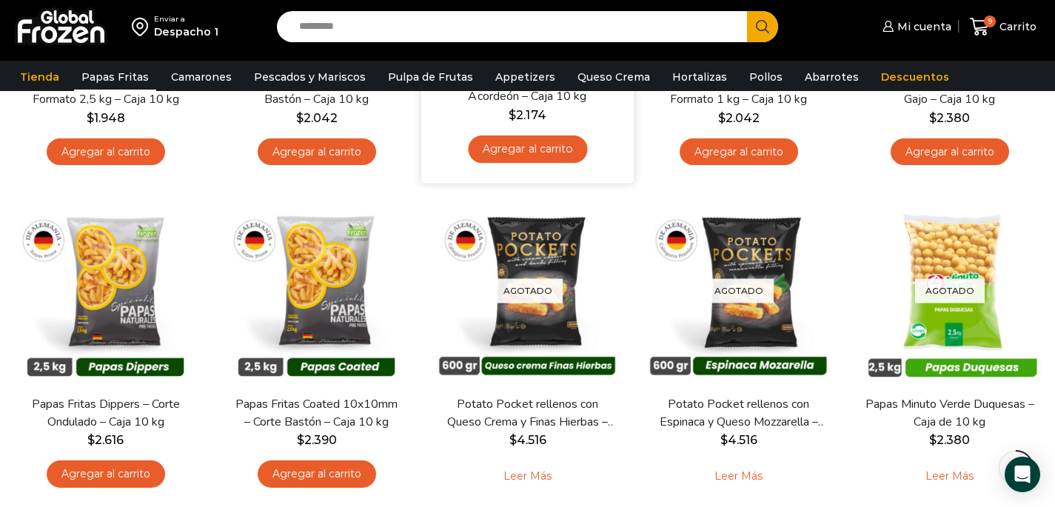
scroll to position [339, 0]
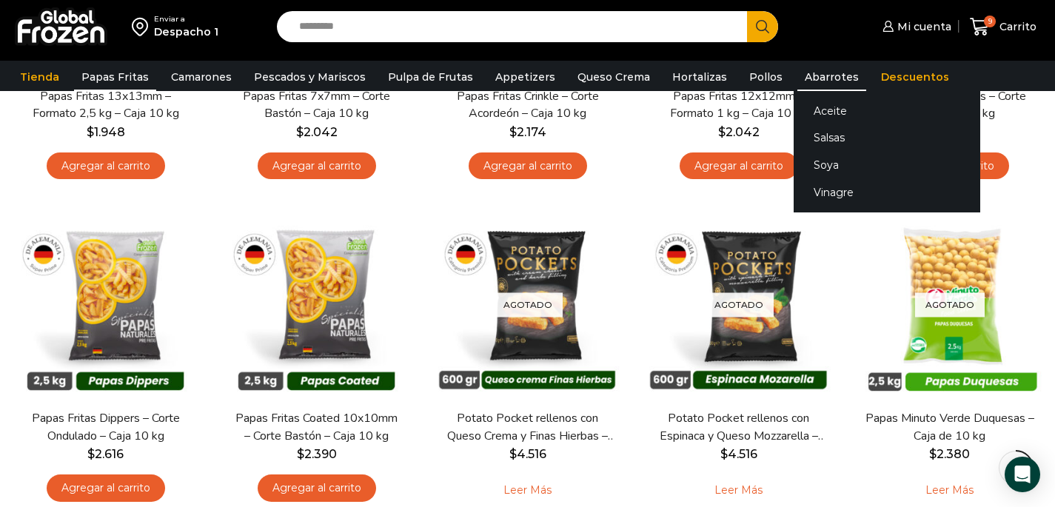
click at [798, 76] on link "Abarrotes" at bounding box center [832, 77] width 69 height 28
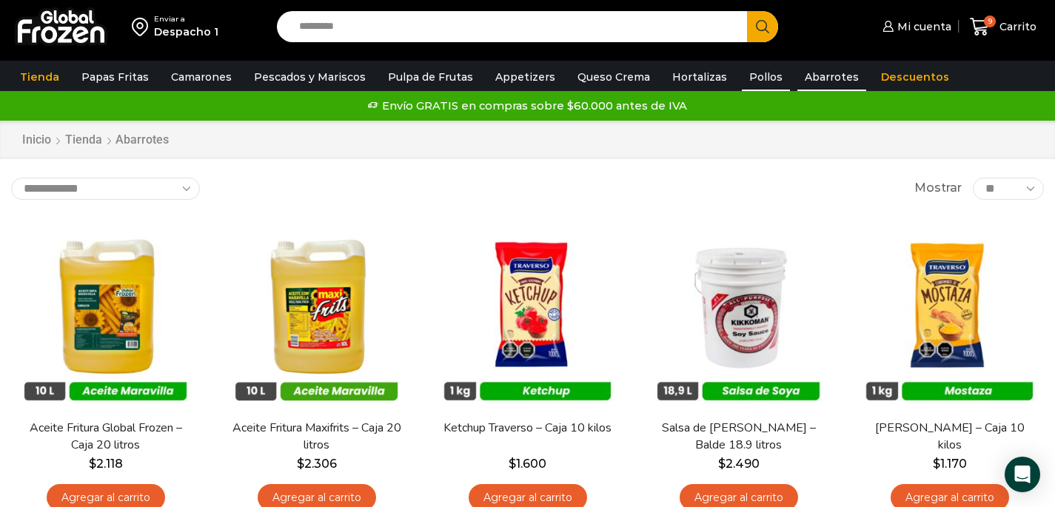
click at [744, 83] on link "Pollos" at bounding box center [766, 77] width 48 height 28
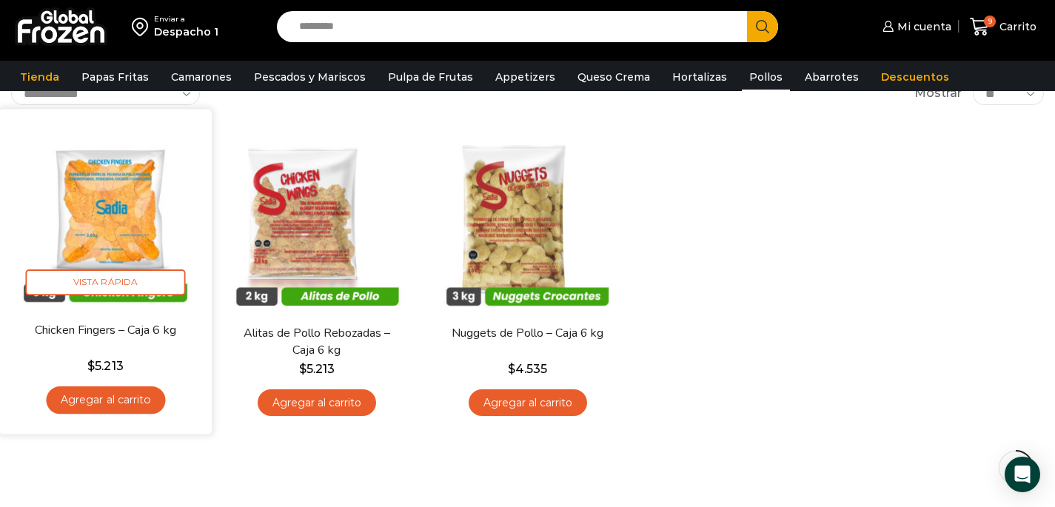
scroll to position [110, 0]
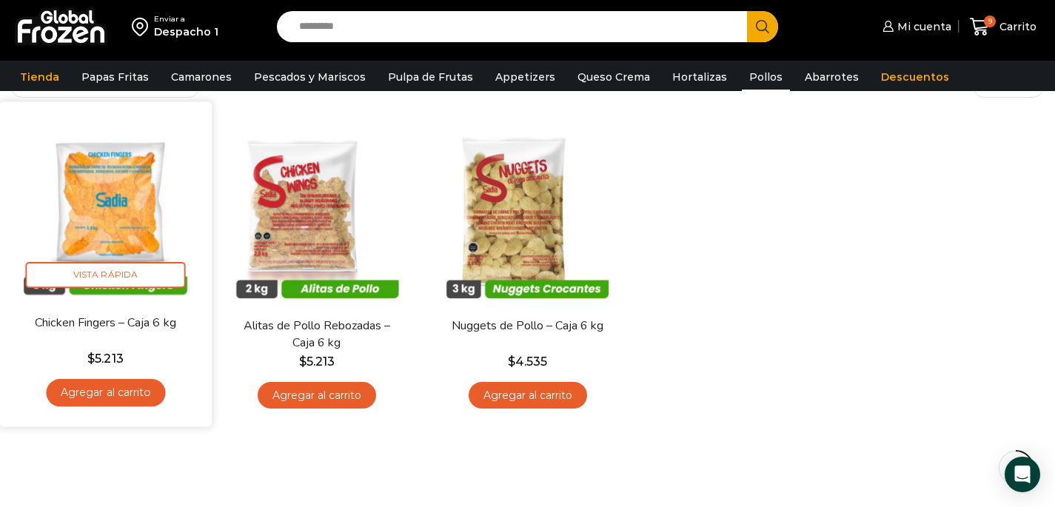
click at [131, 395] on link "Agregar al carrito" at bounding box center [105, 392] width 119 height 27
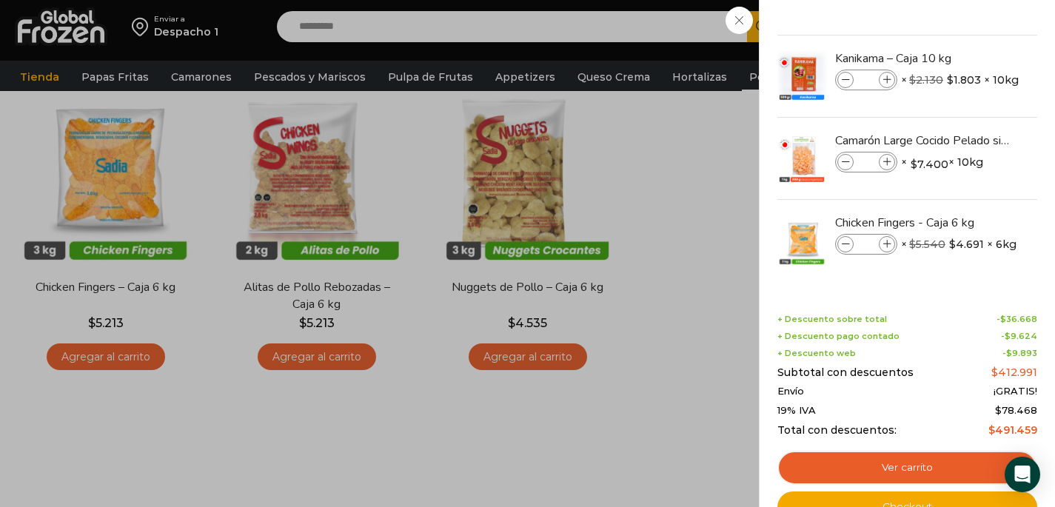
scroll to position [152, 0]
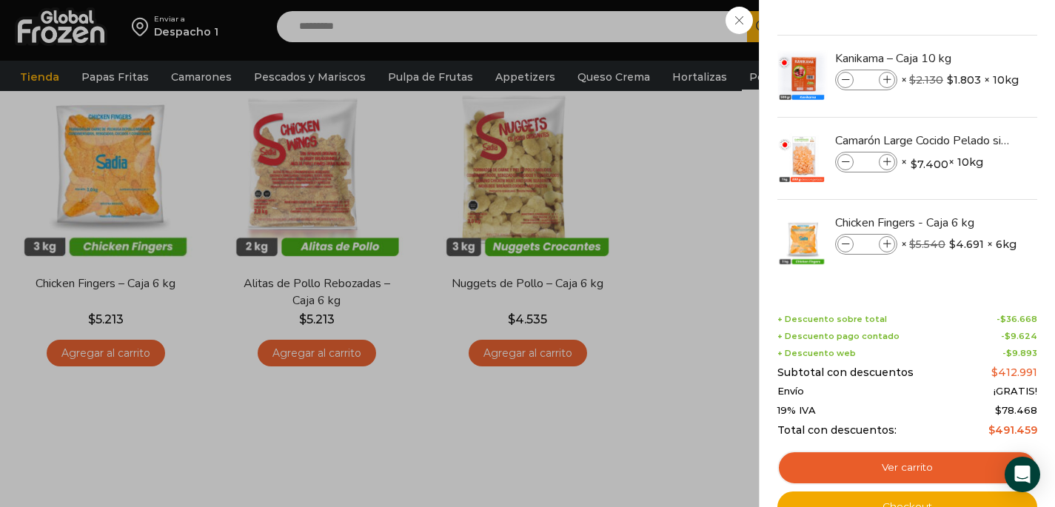
click at [967, 44] on div "10 [GEOGRAPHIC_DATA] 10 10 Shopping Cart *" at bounding box center [1004, 27] width 74 height 35
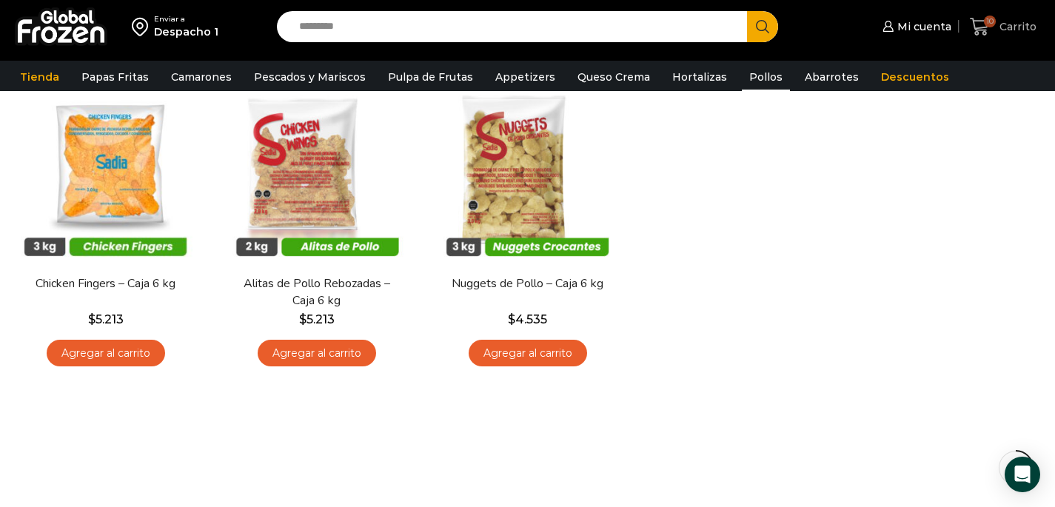
click at [987, 27] on icon at bounding box center [980, 27] width 20 height 20
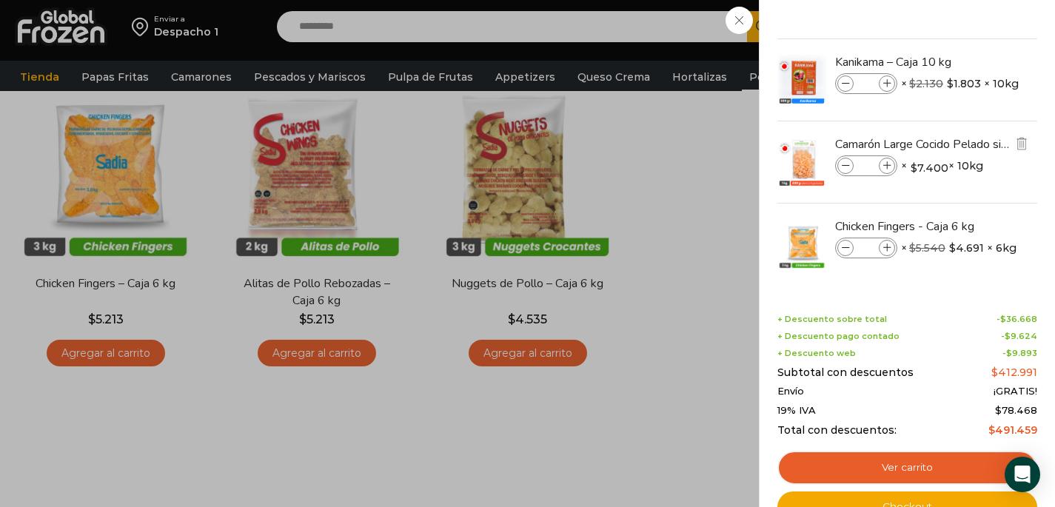
scroll to position [233, 0]
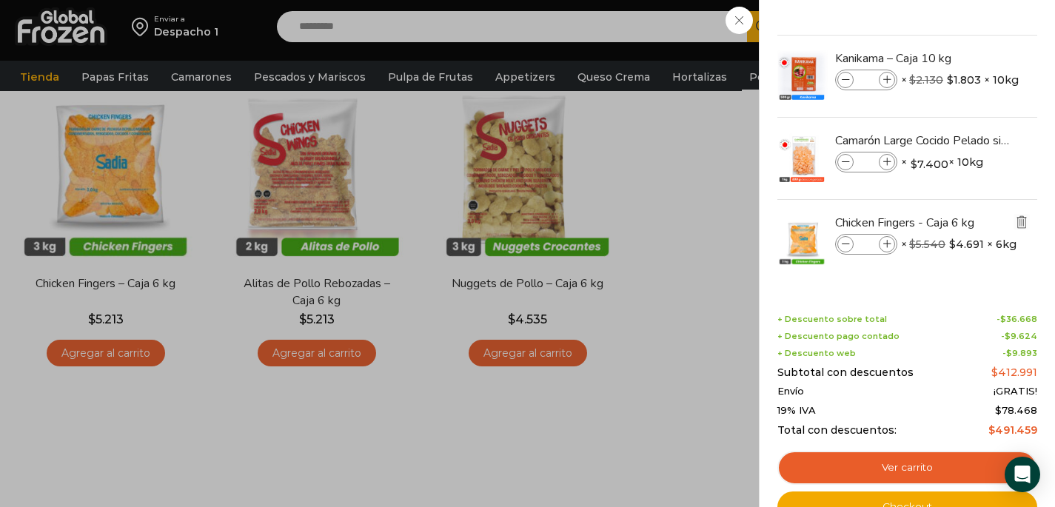
click at [1015, 219] on img "Eliminar Chicken Fingers - Caja 6 kg del carrito" at bounding box center [1021, 222] width 13 height 13
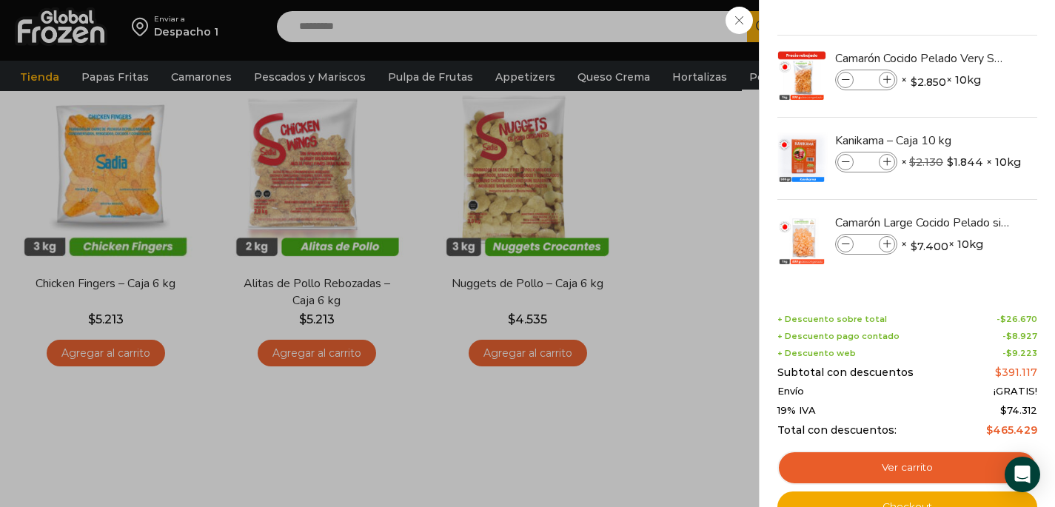
scroll to position [151, 0]
click at [967, 27] on div "9 [GEOGRAPHIC_DATA] 9 9 Shopping Cart *" at bounding box center [1004, 27] width 74 height 35
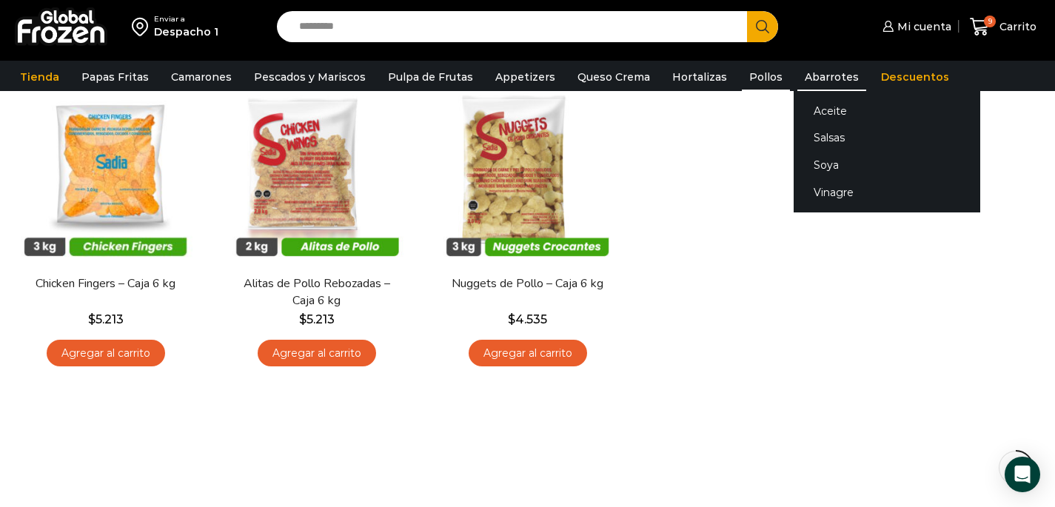
click at [798, 73] on link "Abarrotes" at bounding box center [832, 77] width 69 height 28
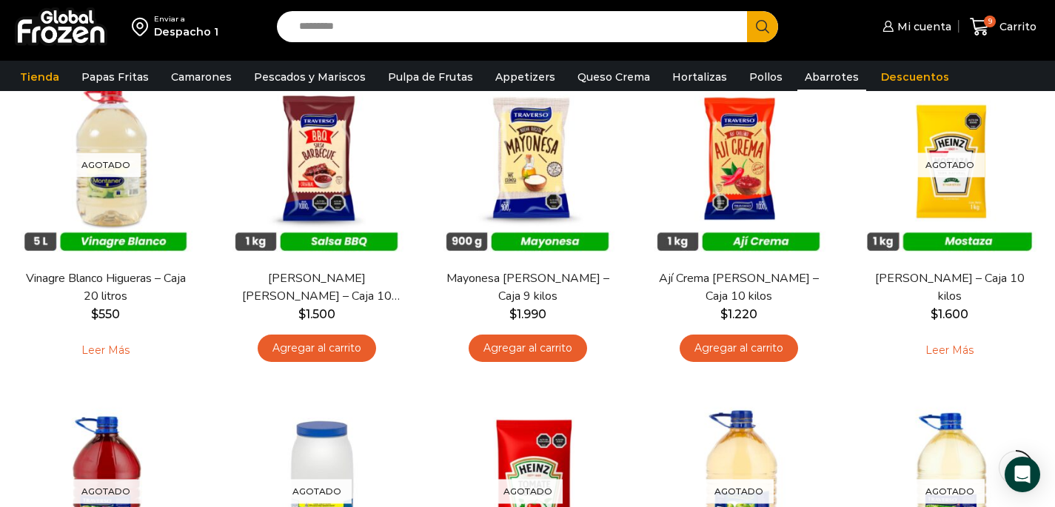
scroll to position [569, 0]
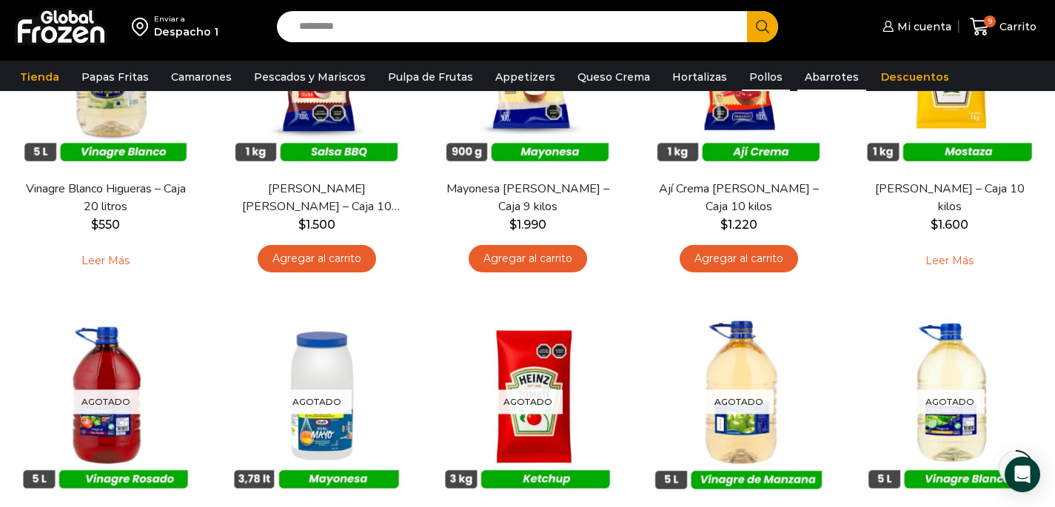
click at [742, 78] on link "Pollos" at bounding box center [766, 77] width 48 height 28
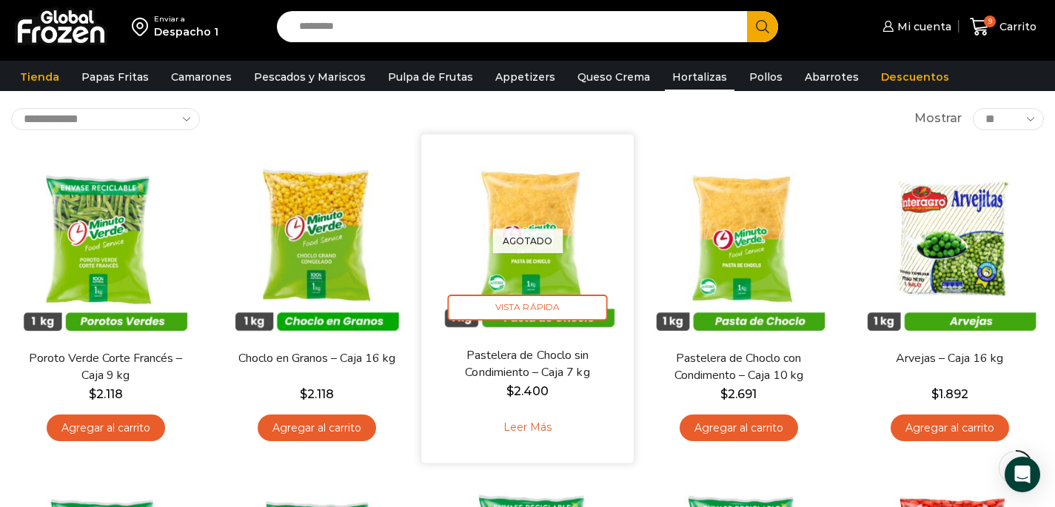
scroll to position [53, 0]
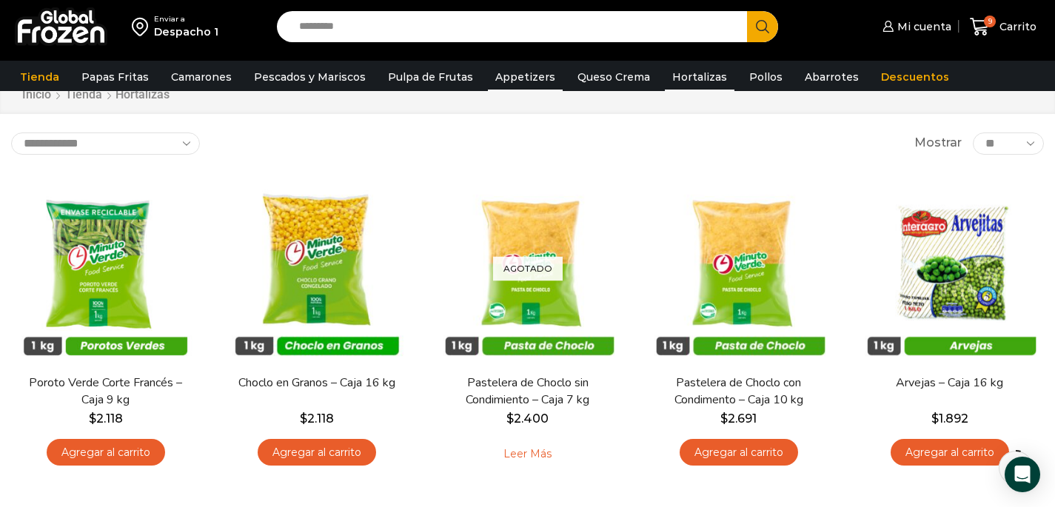
click at [521, 78] on link "Appetizers" at bounding box center [525, 77] width 75 height 28
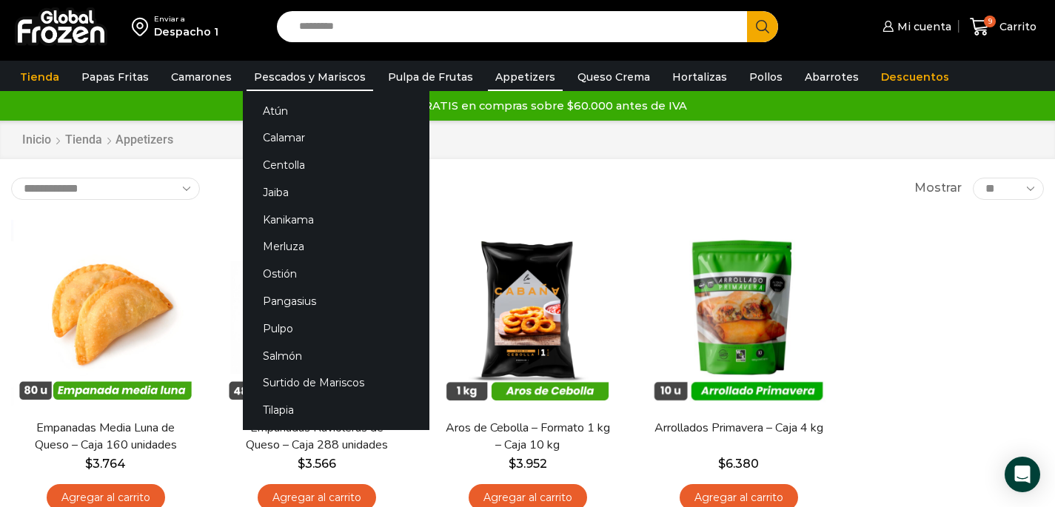
click at [307, 79] on link "Pescados y Mariscos" at bounding box center [310, 77] width 127 height 28
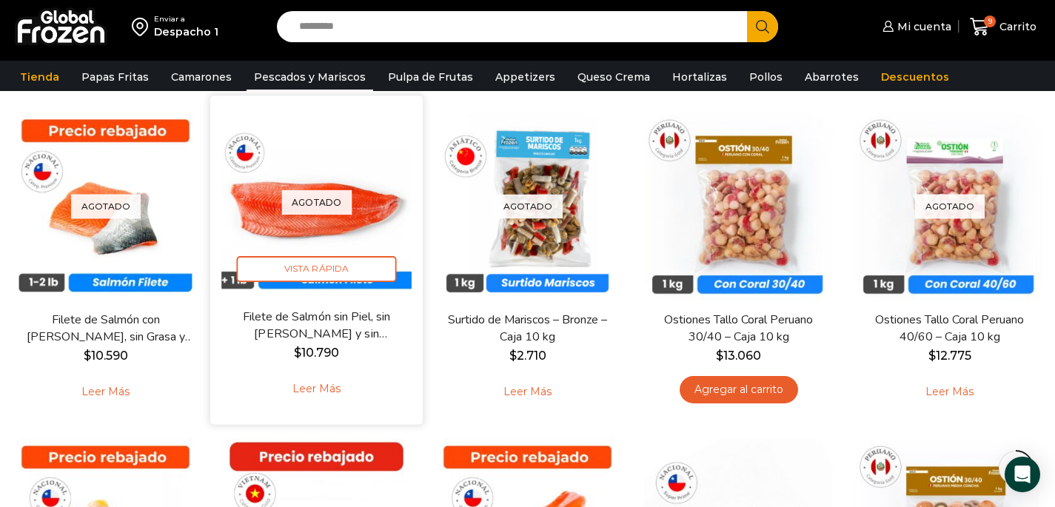
scroll to position [762, 0]
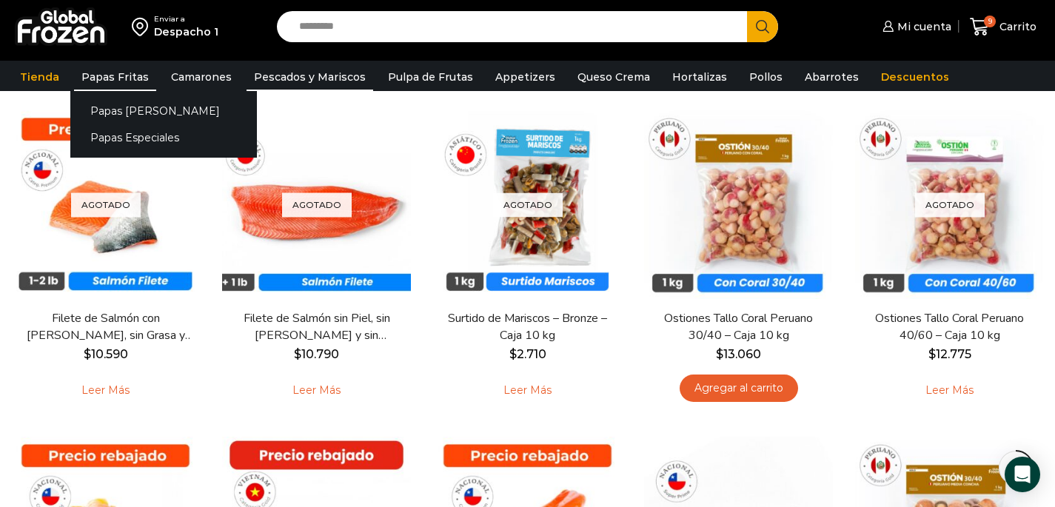
click at [113, 73] on link "Papas Fritas" at bounding box center [115, 77] width 82 height 28
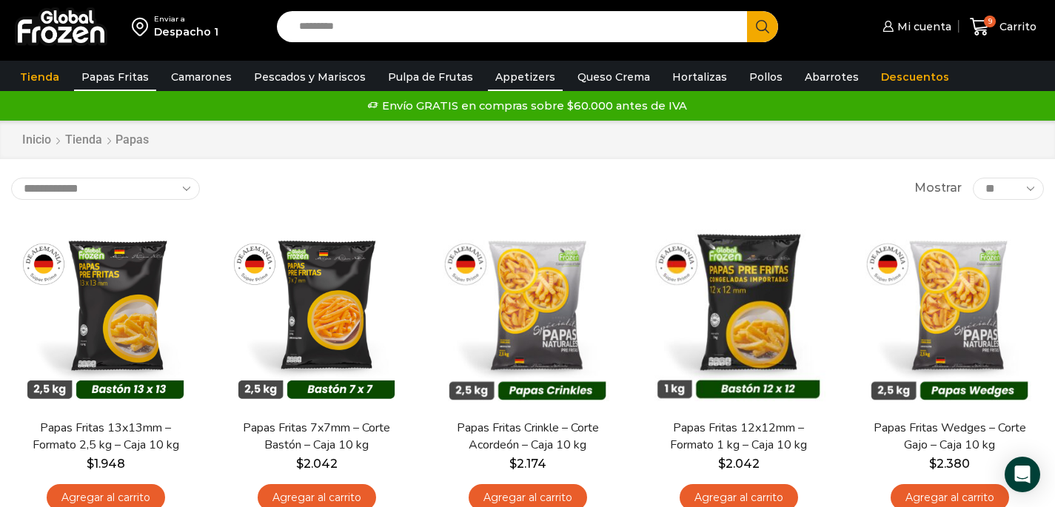
click at [513, 81] on link "Appetizers" at bounding box center [525, 77] width 75 height 28
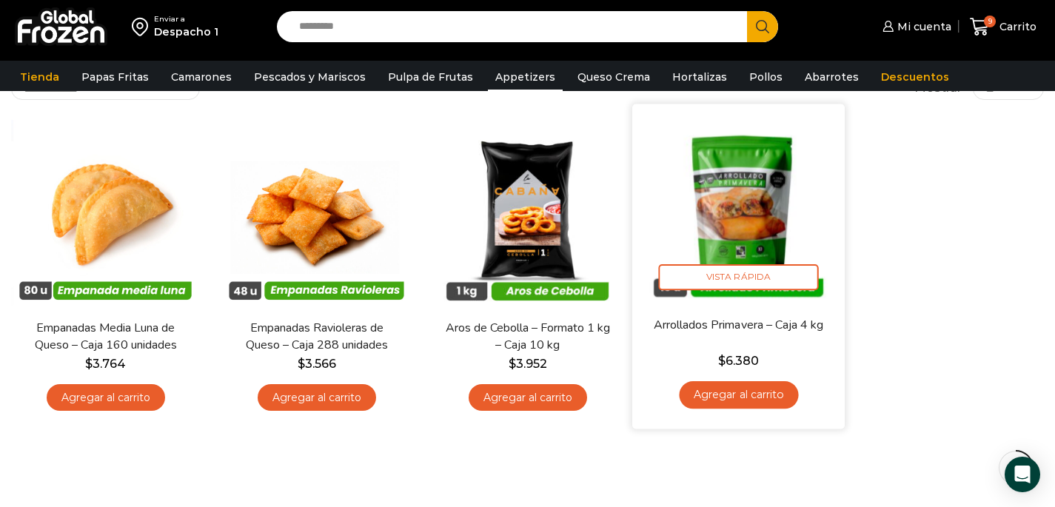
scroll to position [102, 0]
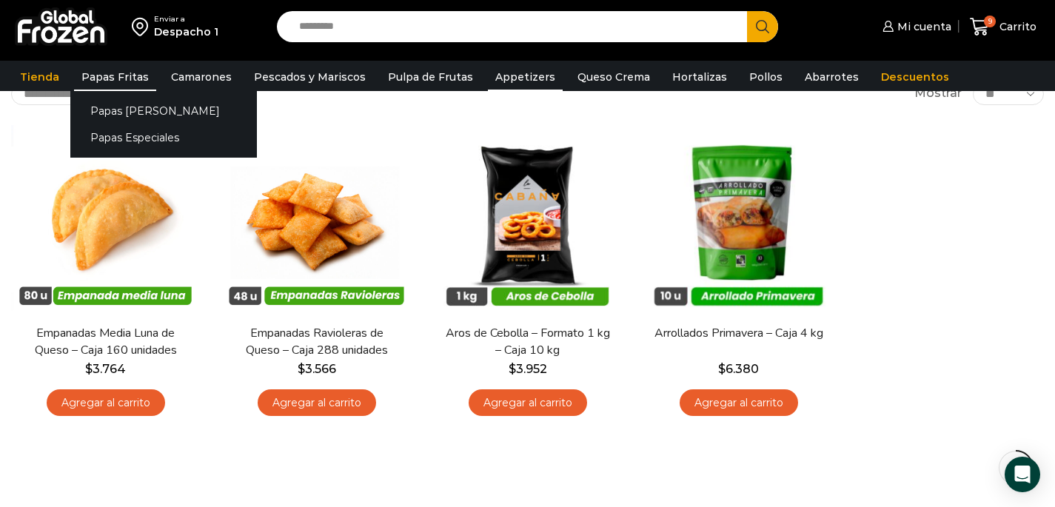
click at [126, 80] on link "Papas Fritas" at bounding box center [115, 77] width 82 height 28
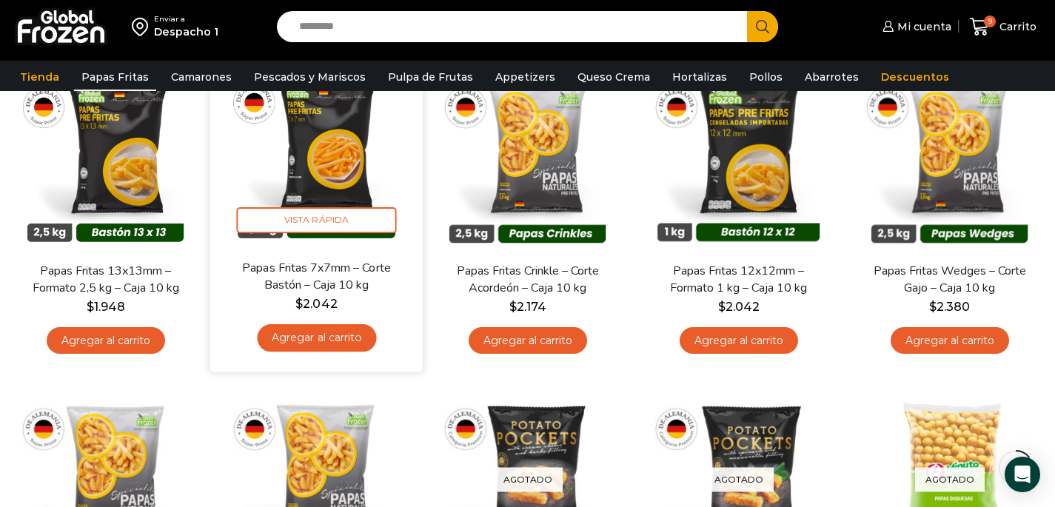
scroll to position [158, 0]
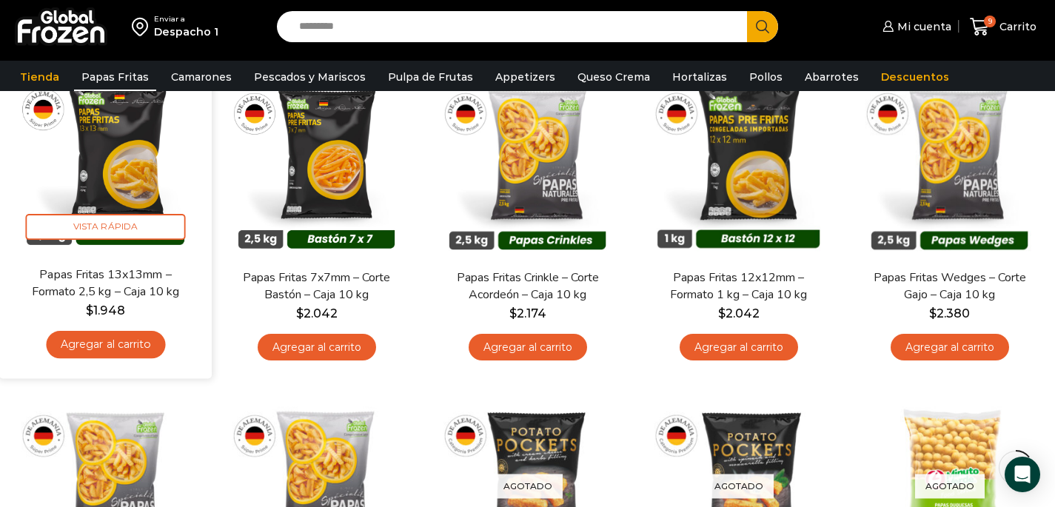
click at [133, 339] on link "Agregar al carrito" at bounding box center [105, 344] width 119 height 27
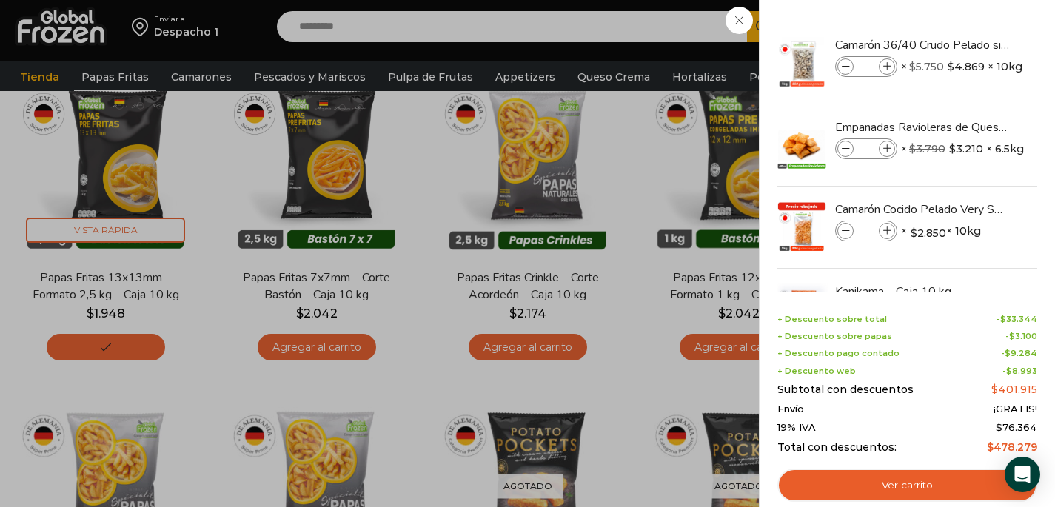
click at [1005, 29] on div "10 [GEOGRAPHIC_DATA] 10 10 Shopping Cart *" at bounding box center [1004, 27] width 74 height 35
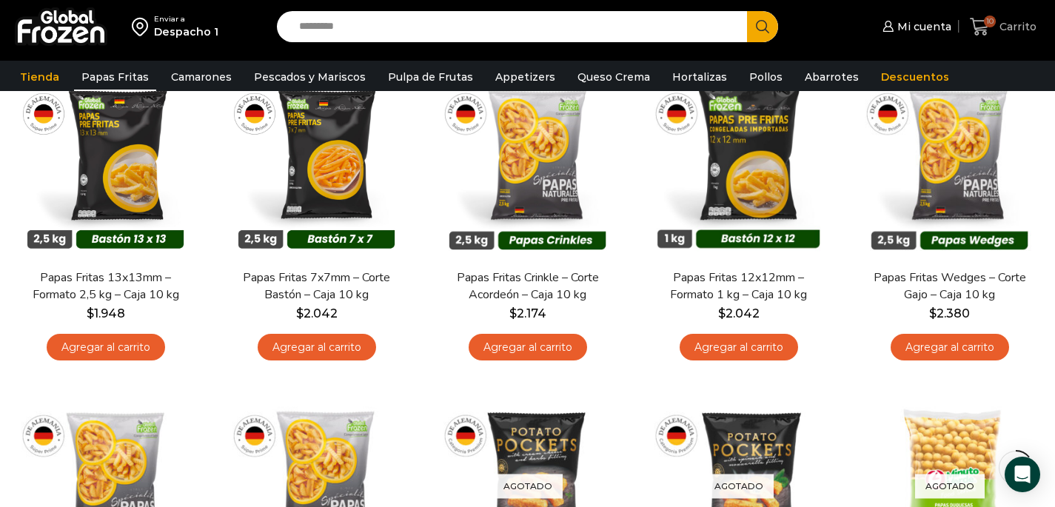
click at [1005, 29] on span "Carrito" at bounding box center [1016, 26] width 41 height 15
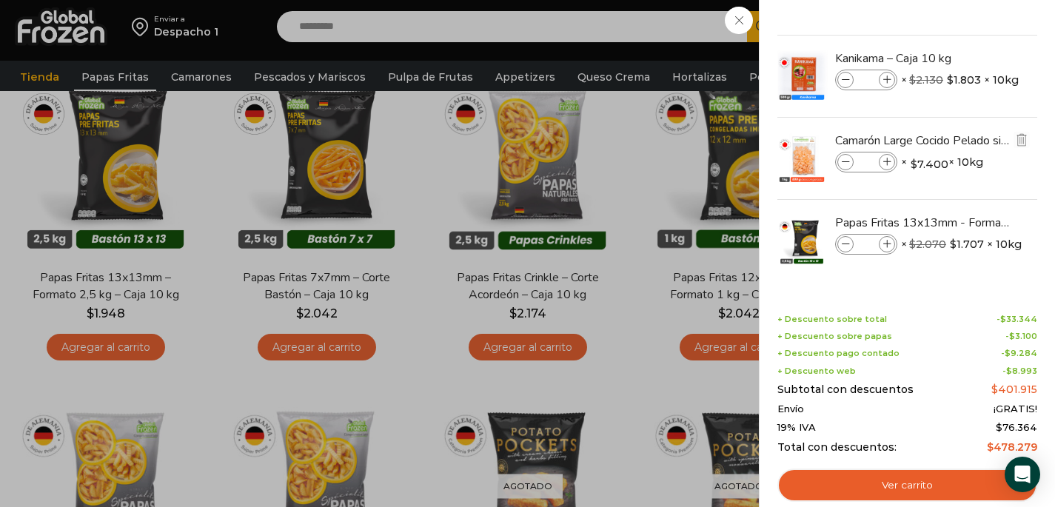
scroll to position [0, 0]
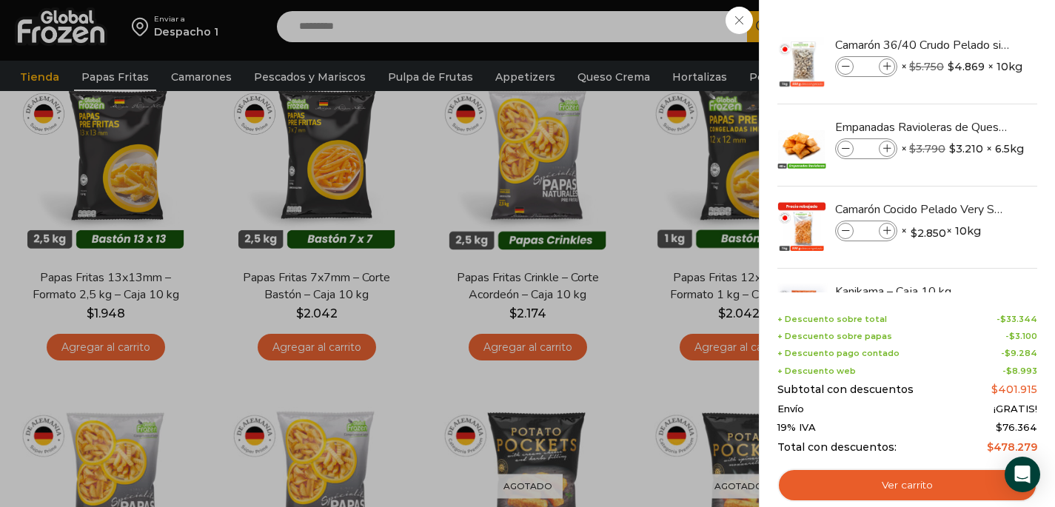
click at [967, 24] on div "10 [GEOGRAPHIC_DATA] 10 10 Shopping Cart *" at bounding box center [1004, 27] width 74 height 35
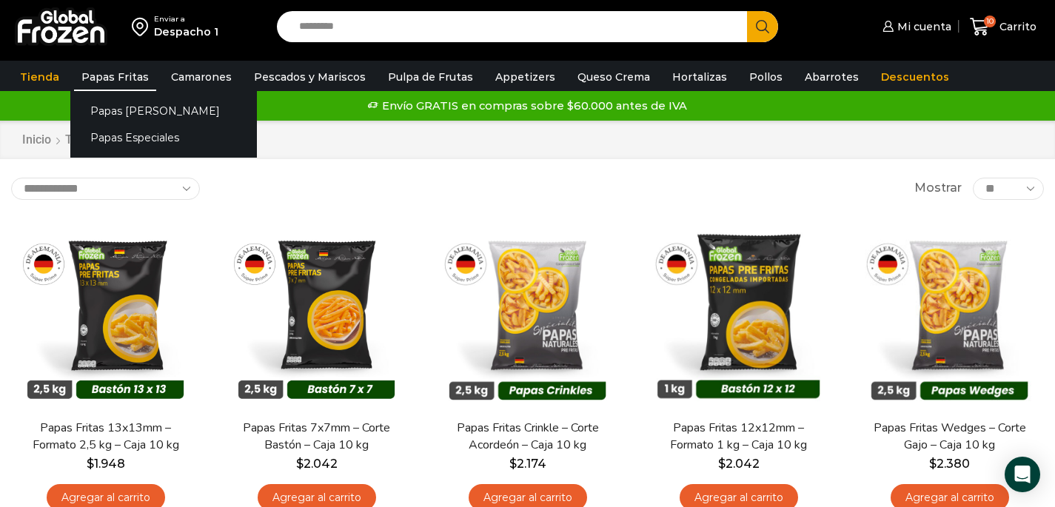
click at [127, 80] on link "Papas Fritas" at bounding box center [115, 77] width 82 height 28
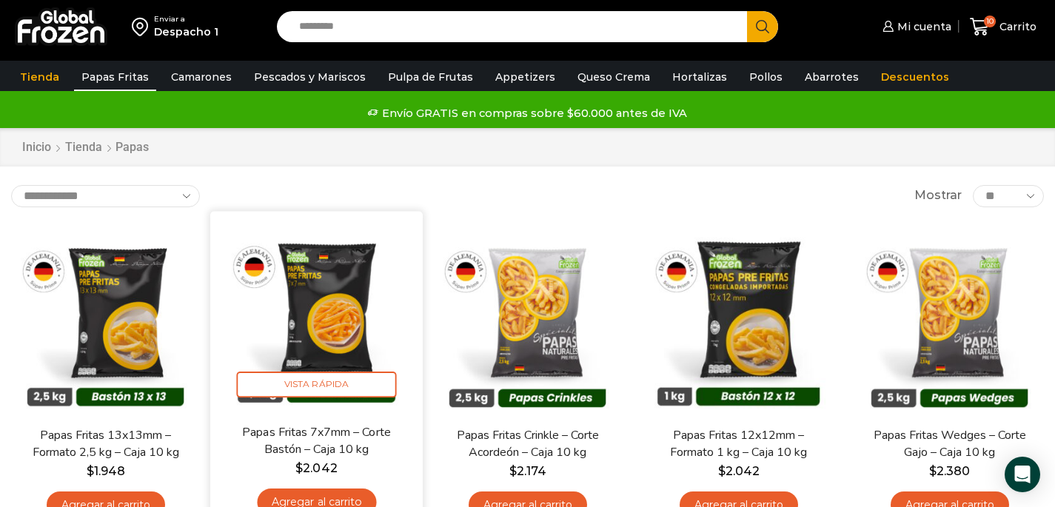
scroll to position [22, 0]
